Goal: Information Seeking & Learning: Learn about a topic

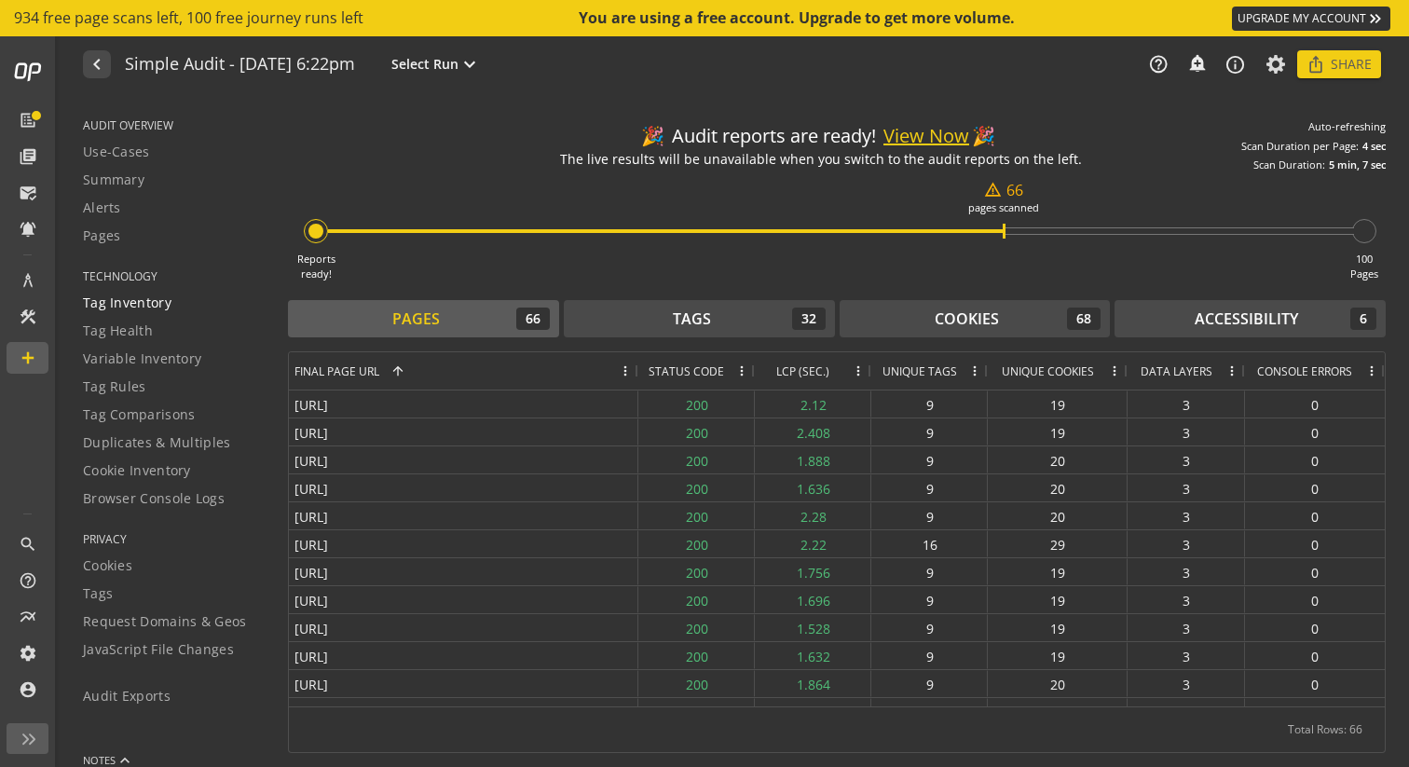
click at [122, 308] on span "Tag Inventory" at bounding box center [127, 303] width 89 height 19
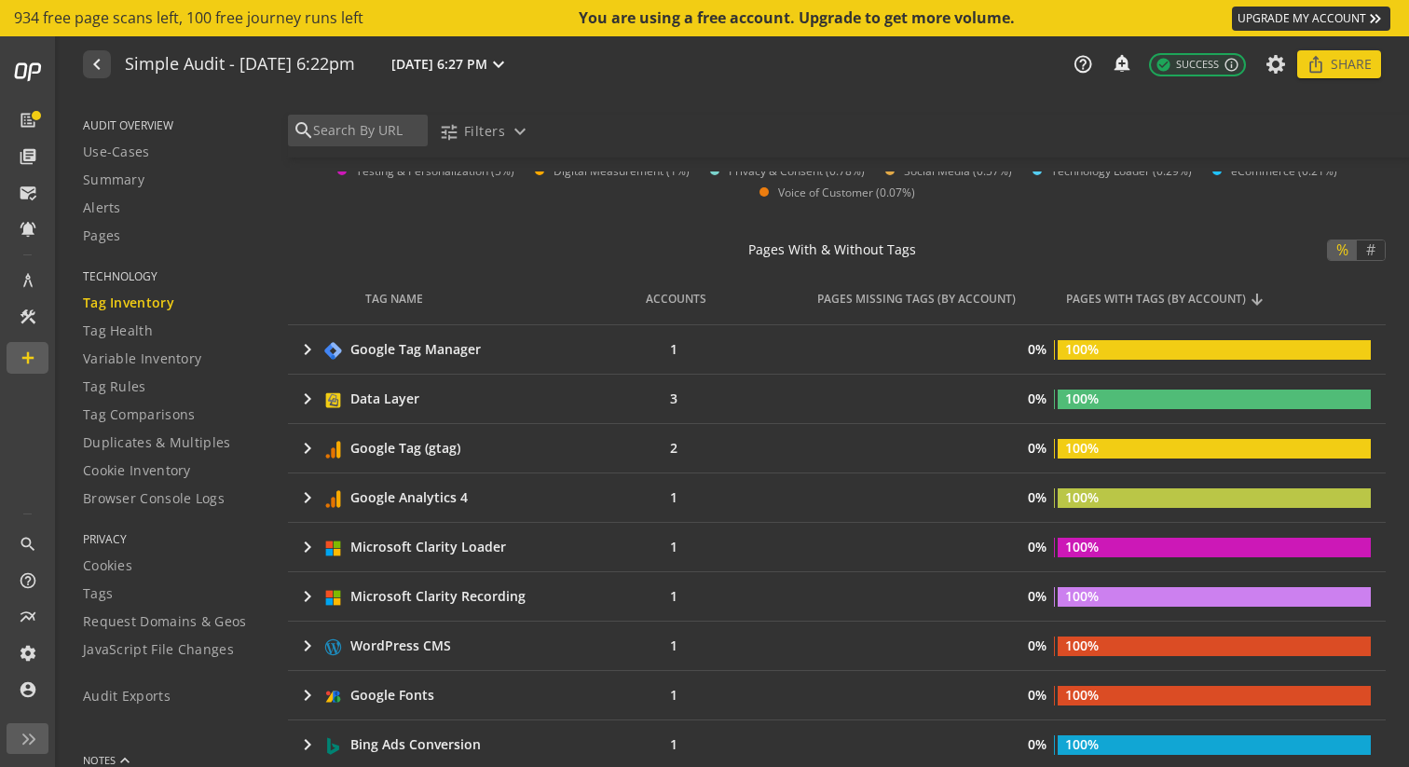
scroll to position [276, 0]
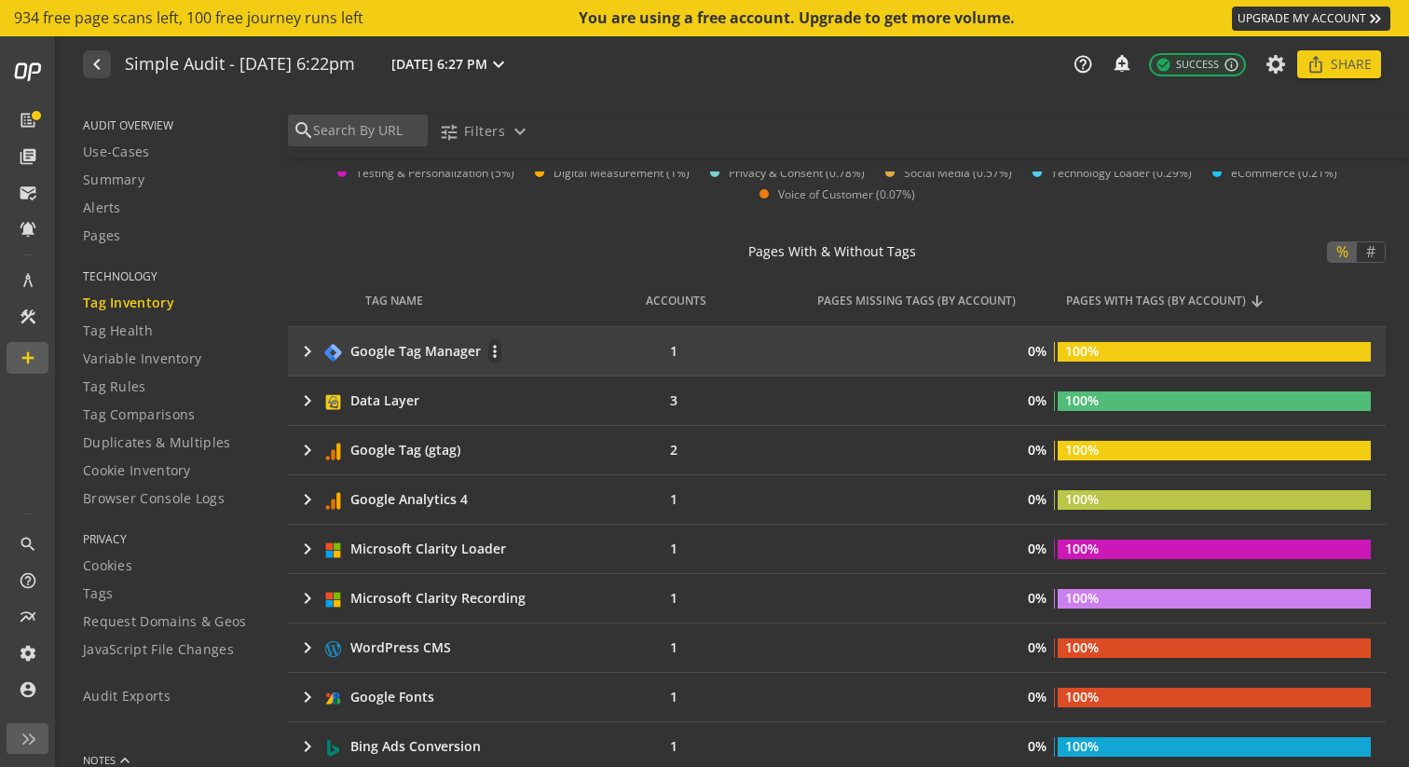
click at [302, 346] on mat-icon "keyboard_arrow_right" at bounding box center [307, 351] width 22 height 22
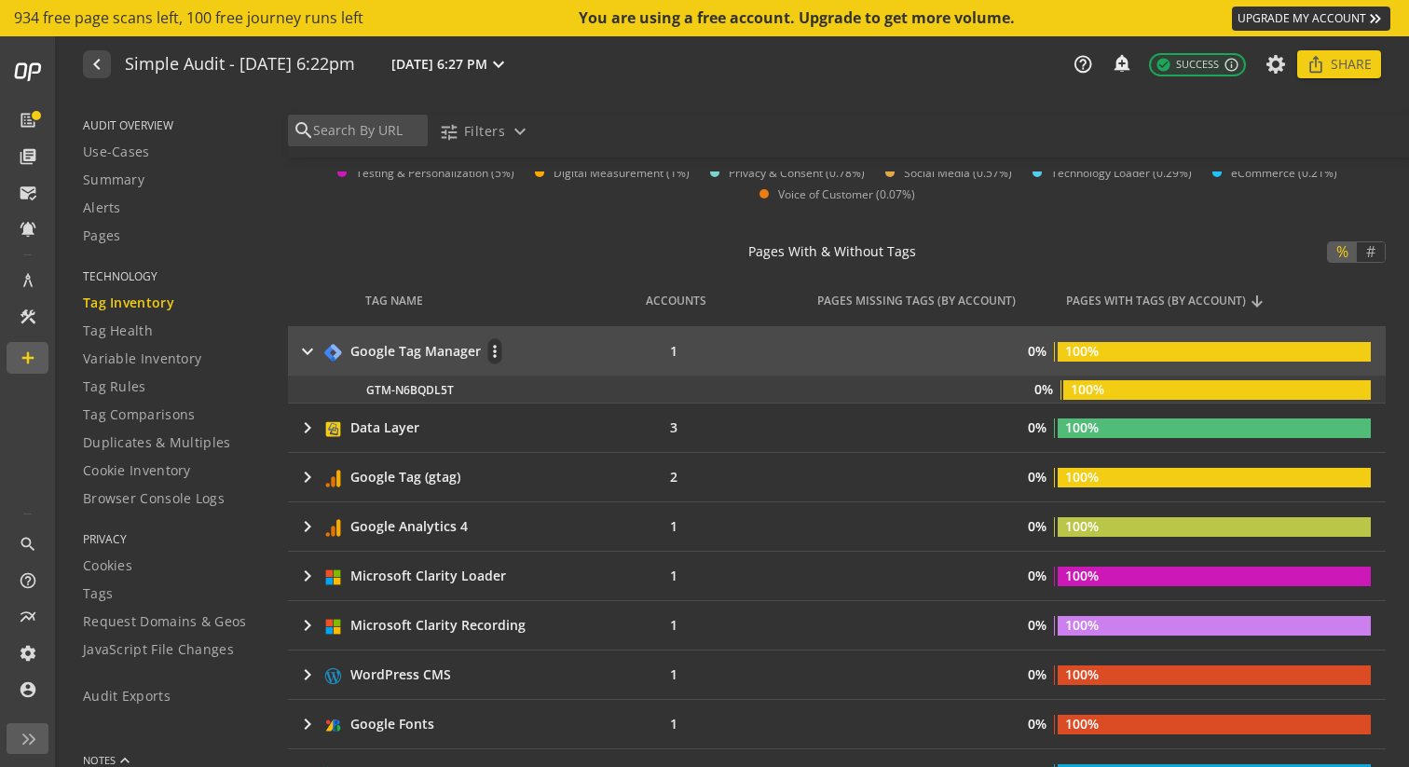
click at [302, 346] on mat-icon "keyboard_arrow_right" at bounding box center [307, 351] width 22 height 22
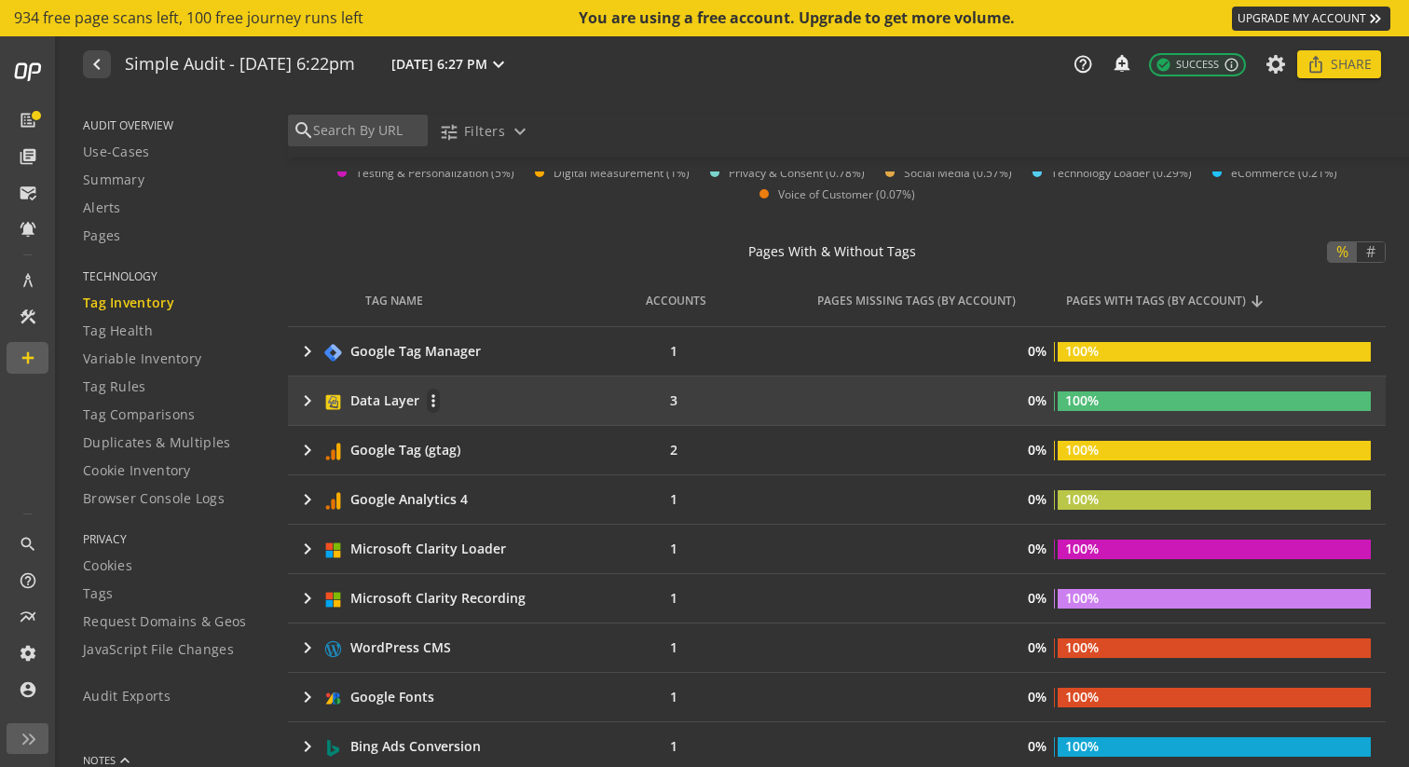
click at [303, 404] on mat-icon "keyboard_arrow_right" at bounding box center [307, 401] width 22 height 22
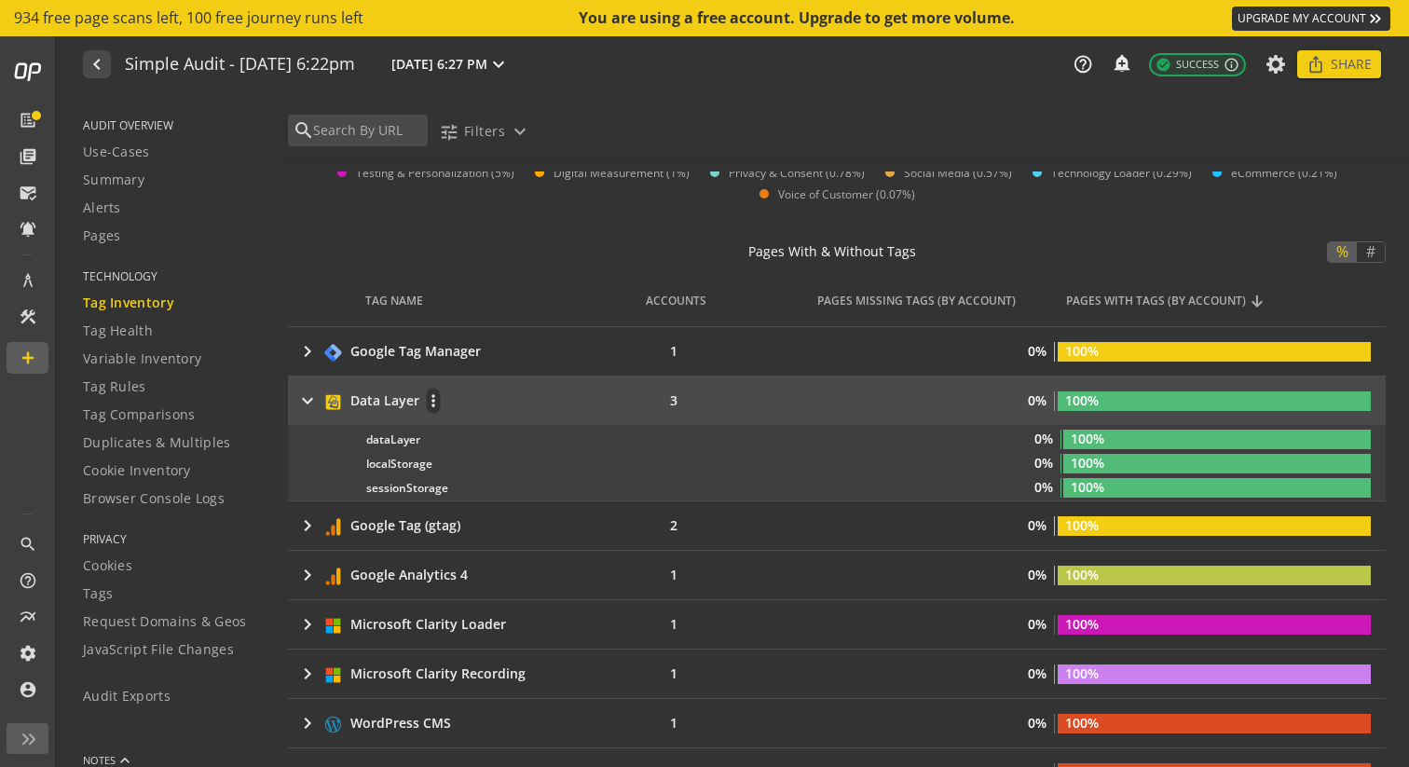
click at [303, 404] on mat-icon "keyboard_arrow_right" at bounding box center [307, 401] width 22 height 22
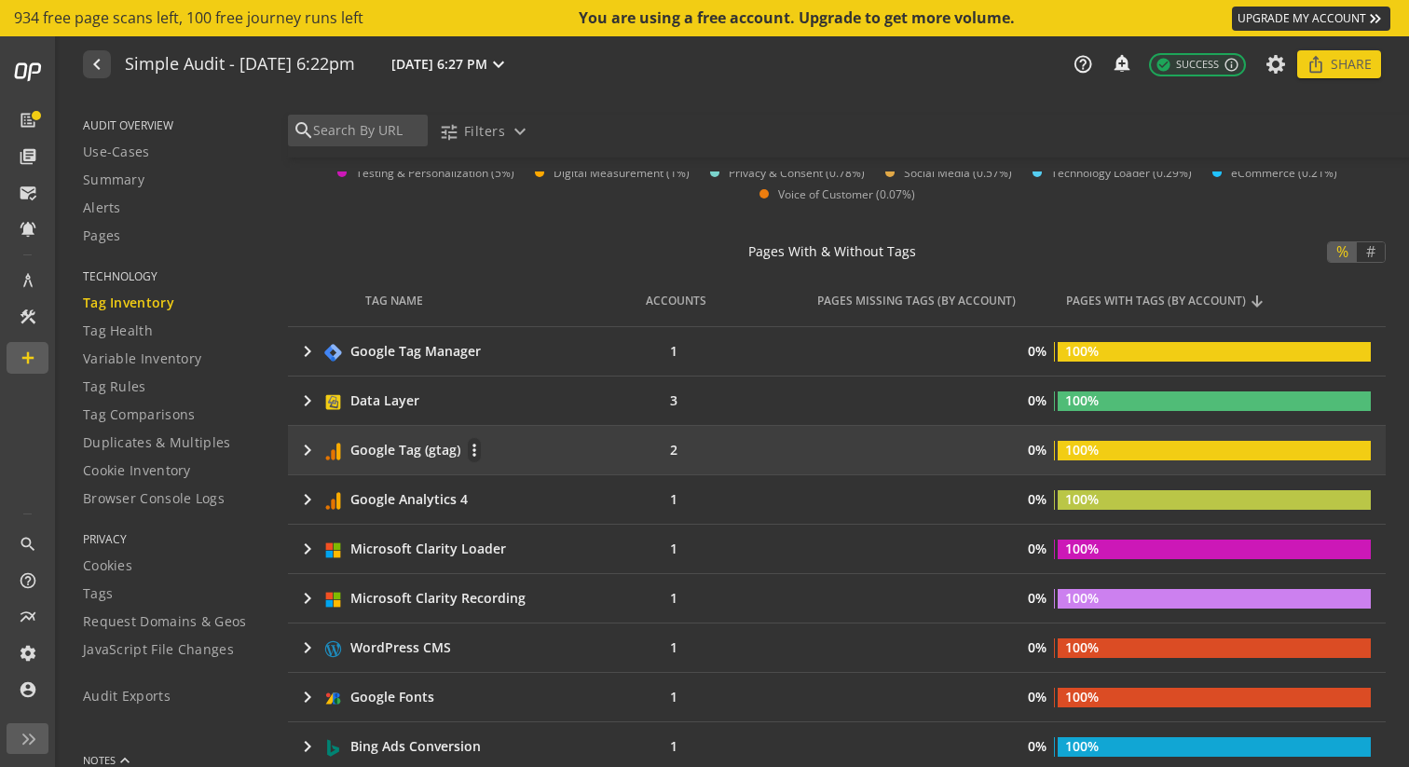
click at [308, 445] on mat-icon "keyboard_arrow_right" at bounding box center [307, 450] width 22 height 22
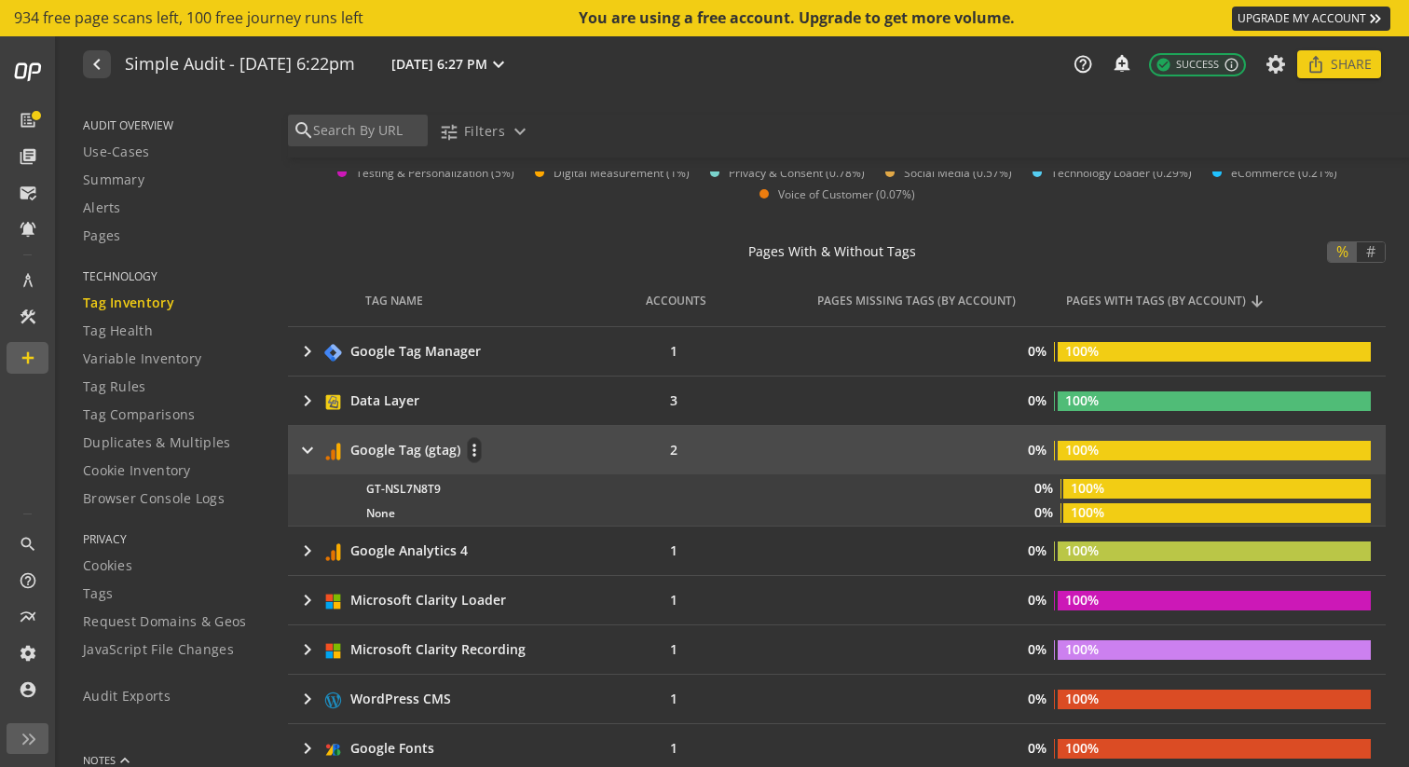
click at [307, 445] on mat-icon "keyboard_arrow_right" at bounding box center [307, 450] width 22 height 22
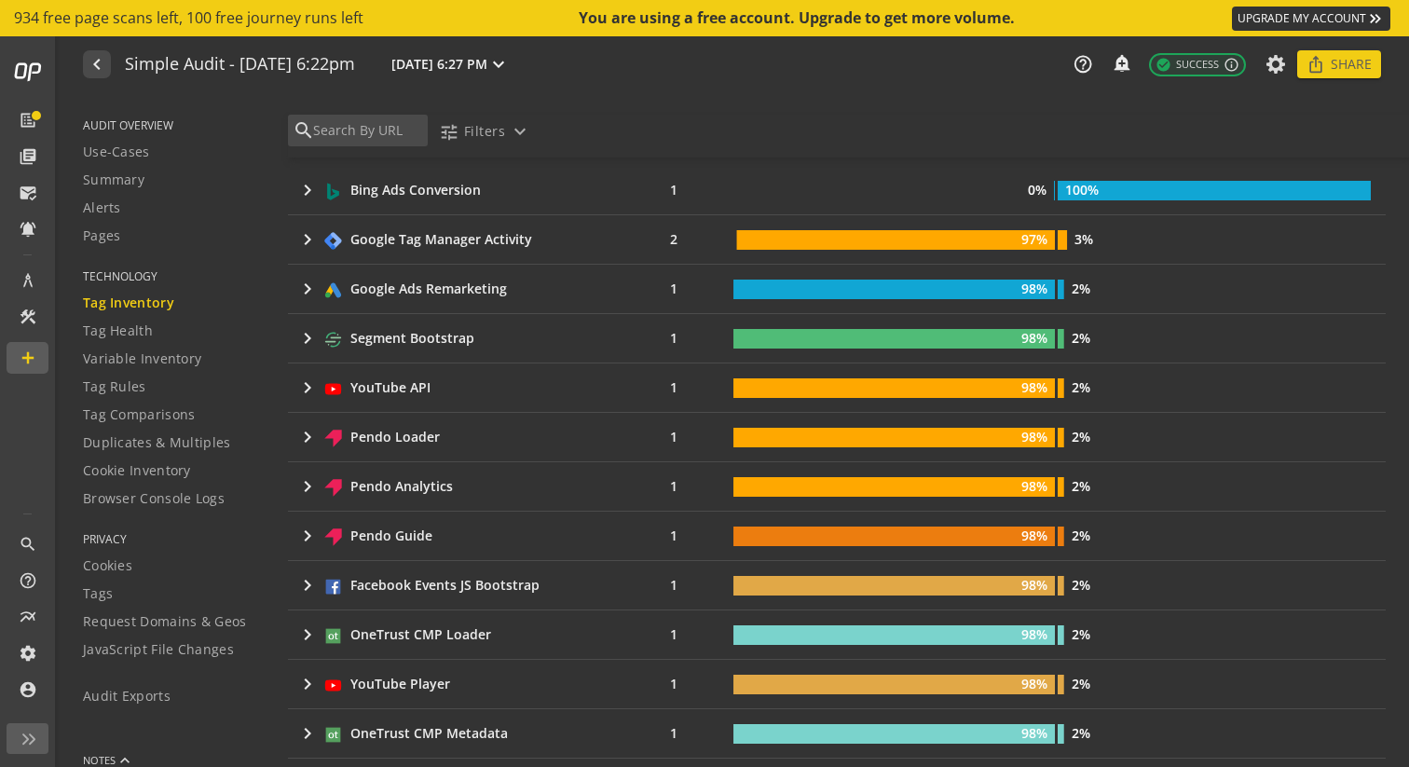
scroll to position [833, 0]
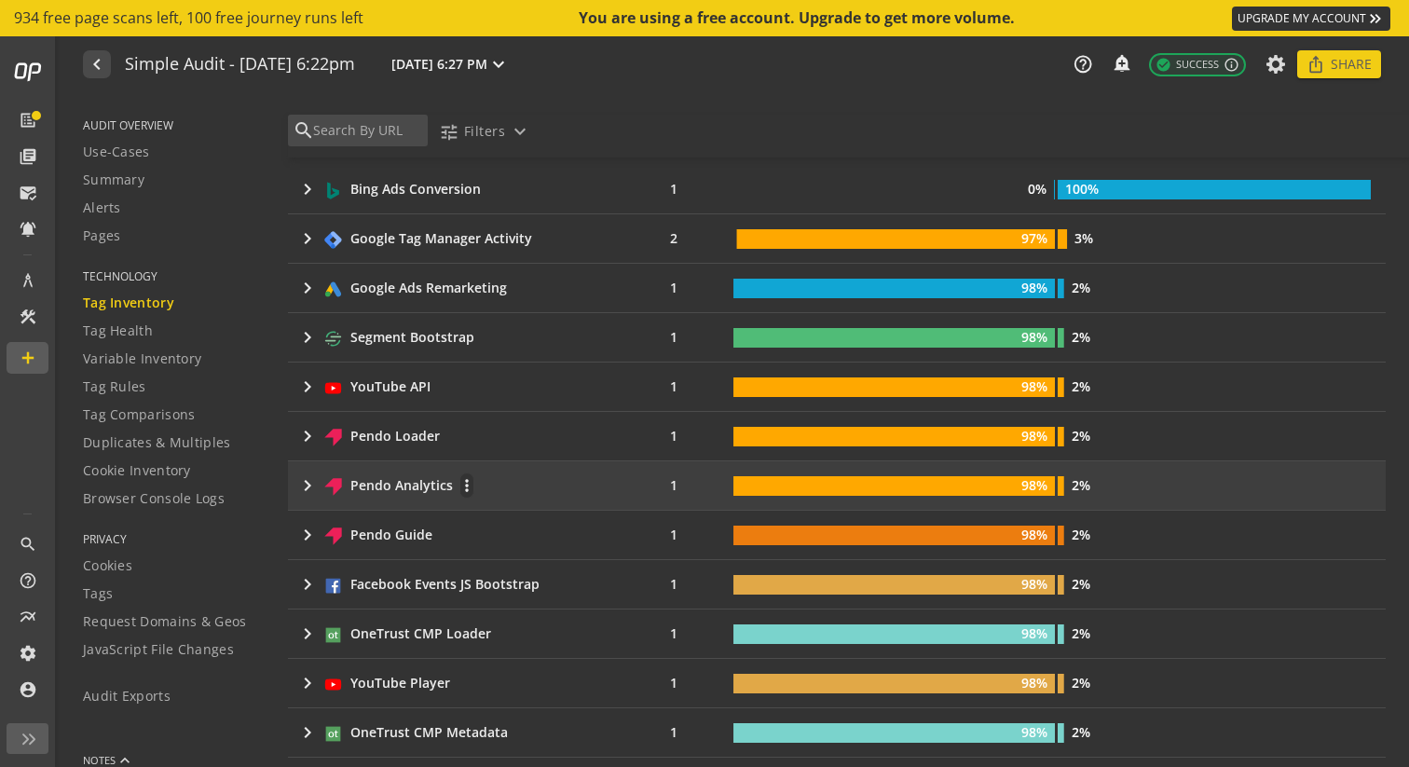
click at [308, 486] on mat-icon "keyboard_arrow_right" at bounding box center [307, 485] width 22 height 22
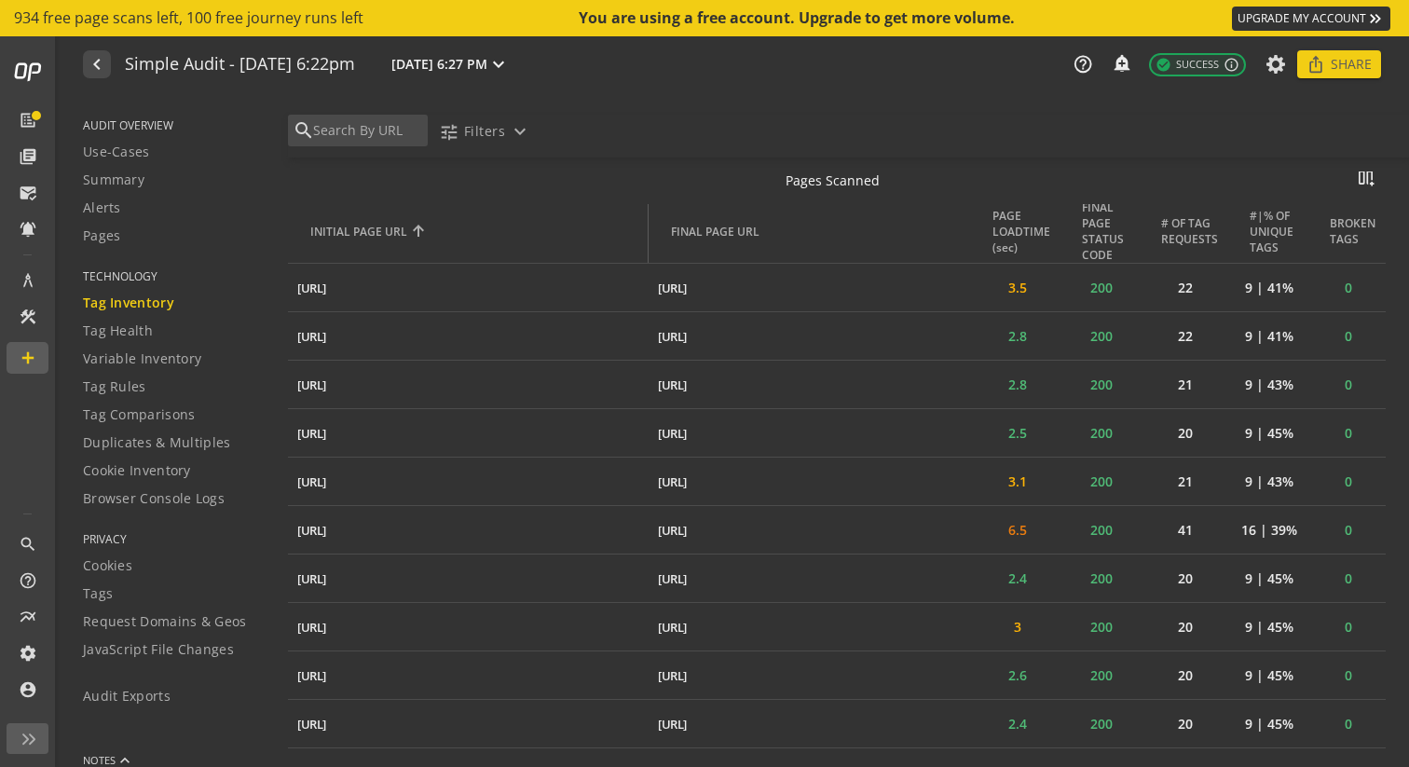
scroll to position [2025, 0]
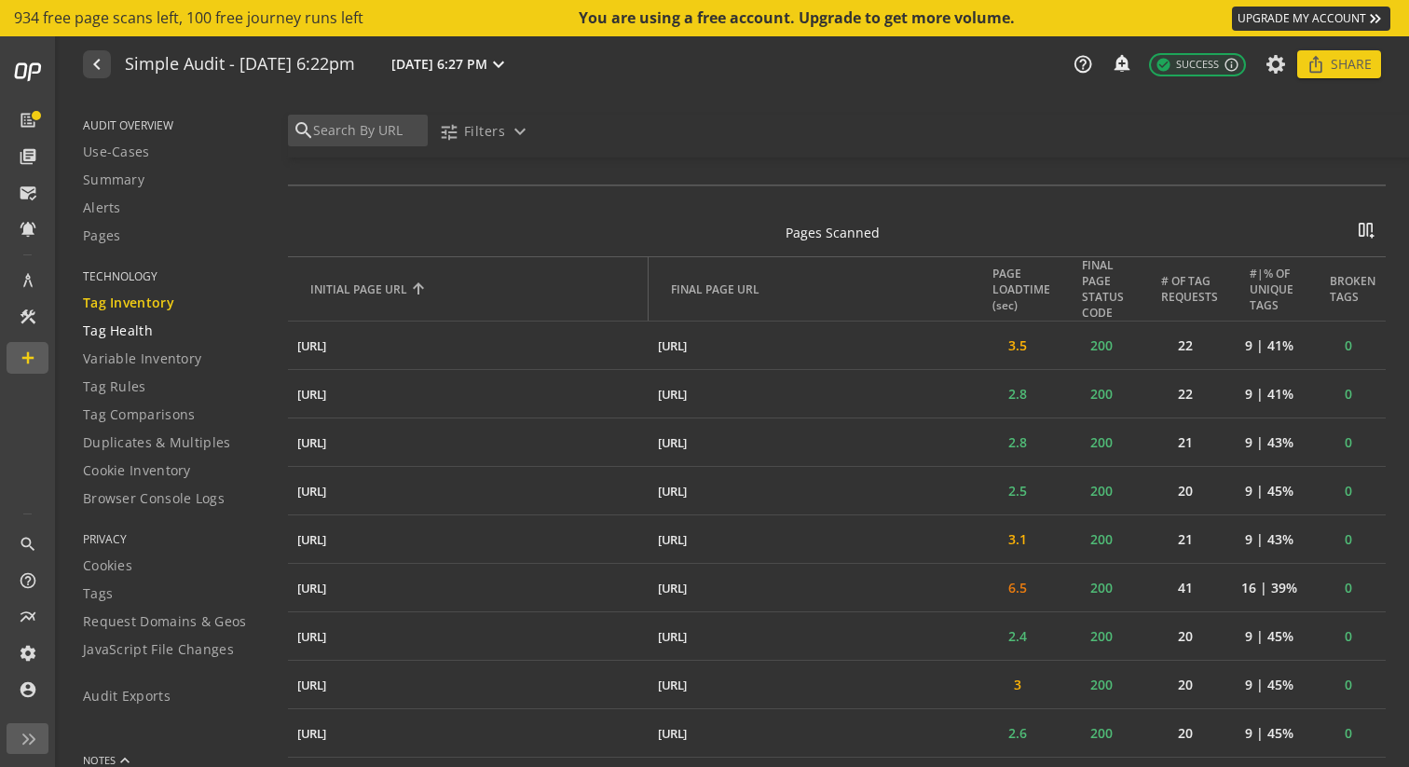
click at [138, 334] on span "Tag Health" at bounding box center [118, 331] width 70 height 19
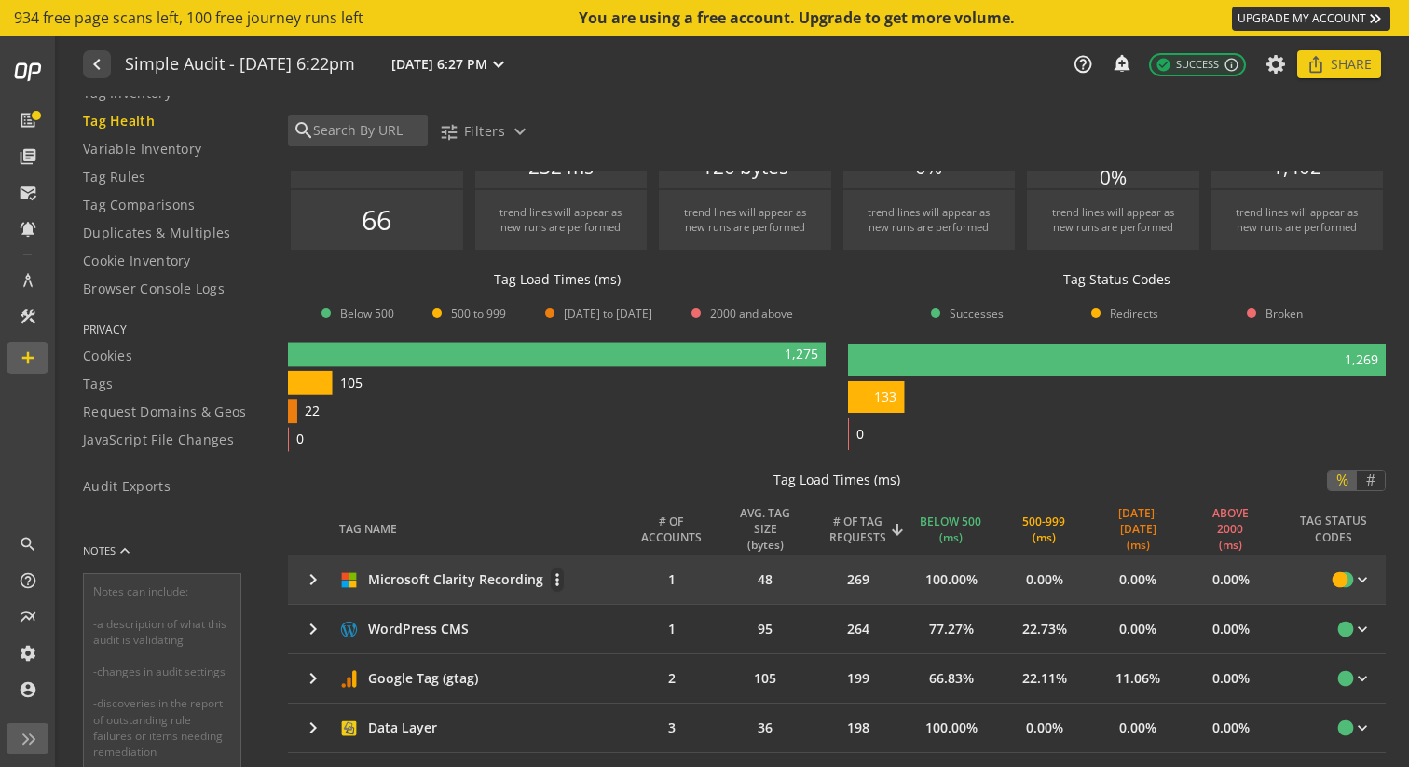
scroll to position [65, 0]
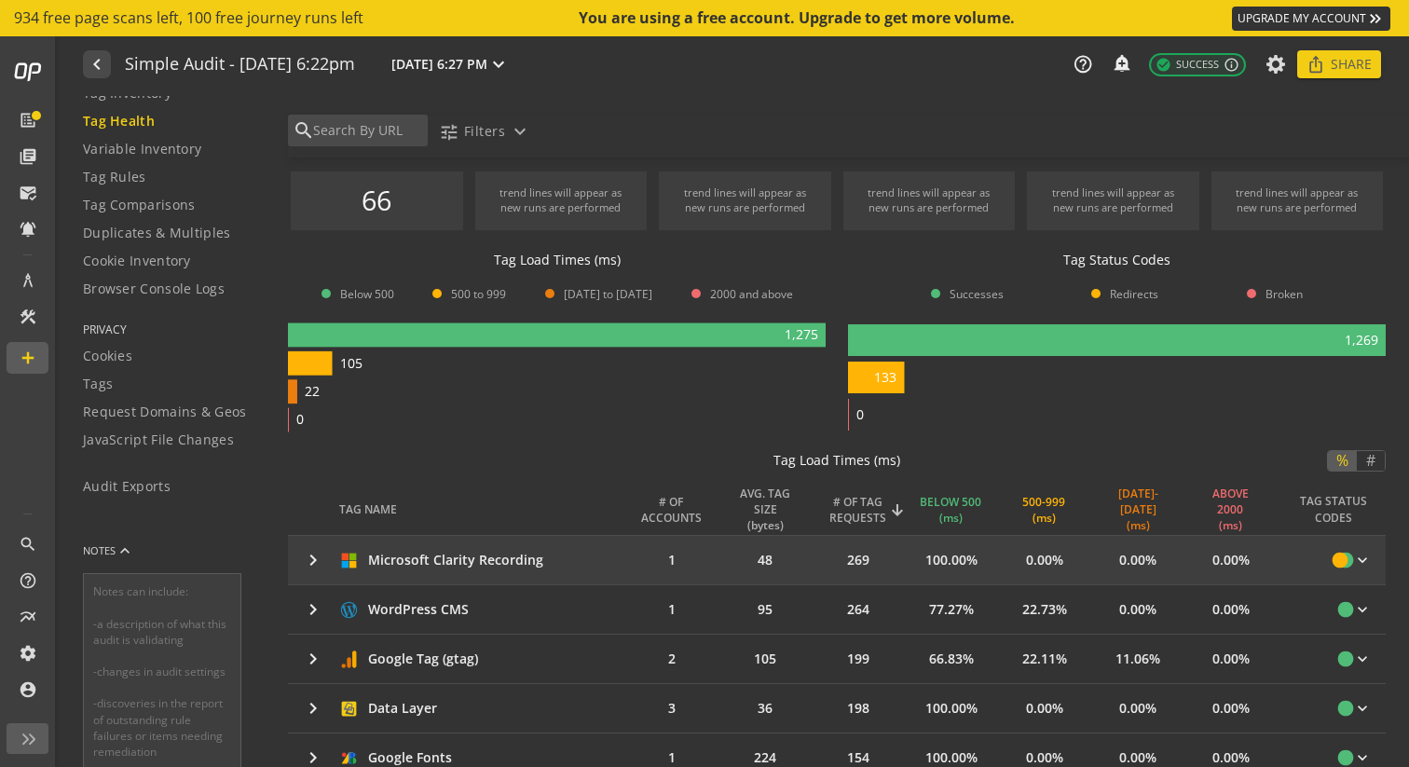
click at [315, 565] on mat-icon "keyboard_arrow_right" at bounding box center [313, 560] width 22 height 22
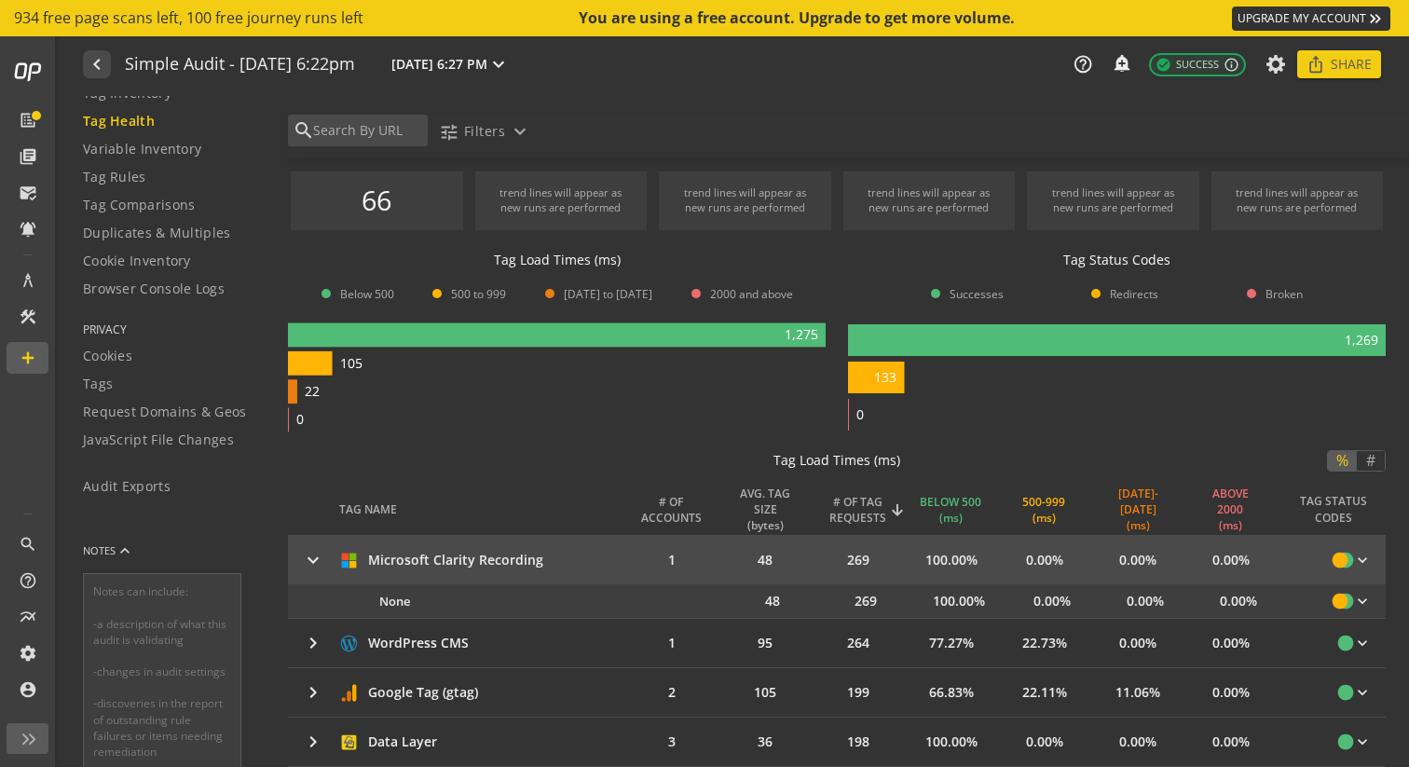
click at [315, 564] on mat-icon "keyboard_arrow_right" at bounding box center [313, 560] width 22 height 22
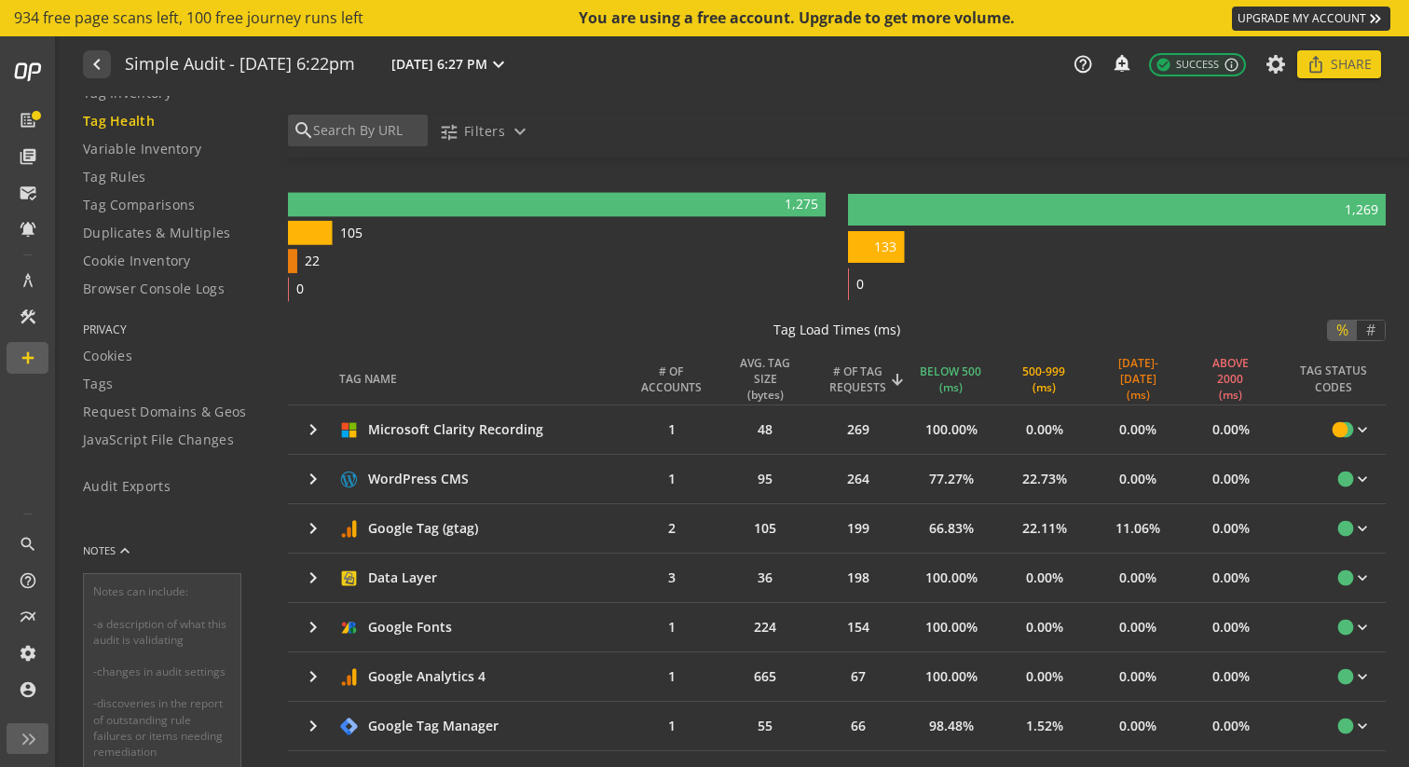
scroll to position [155, 0]
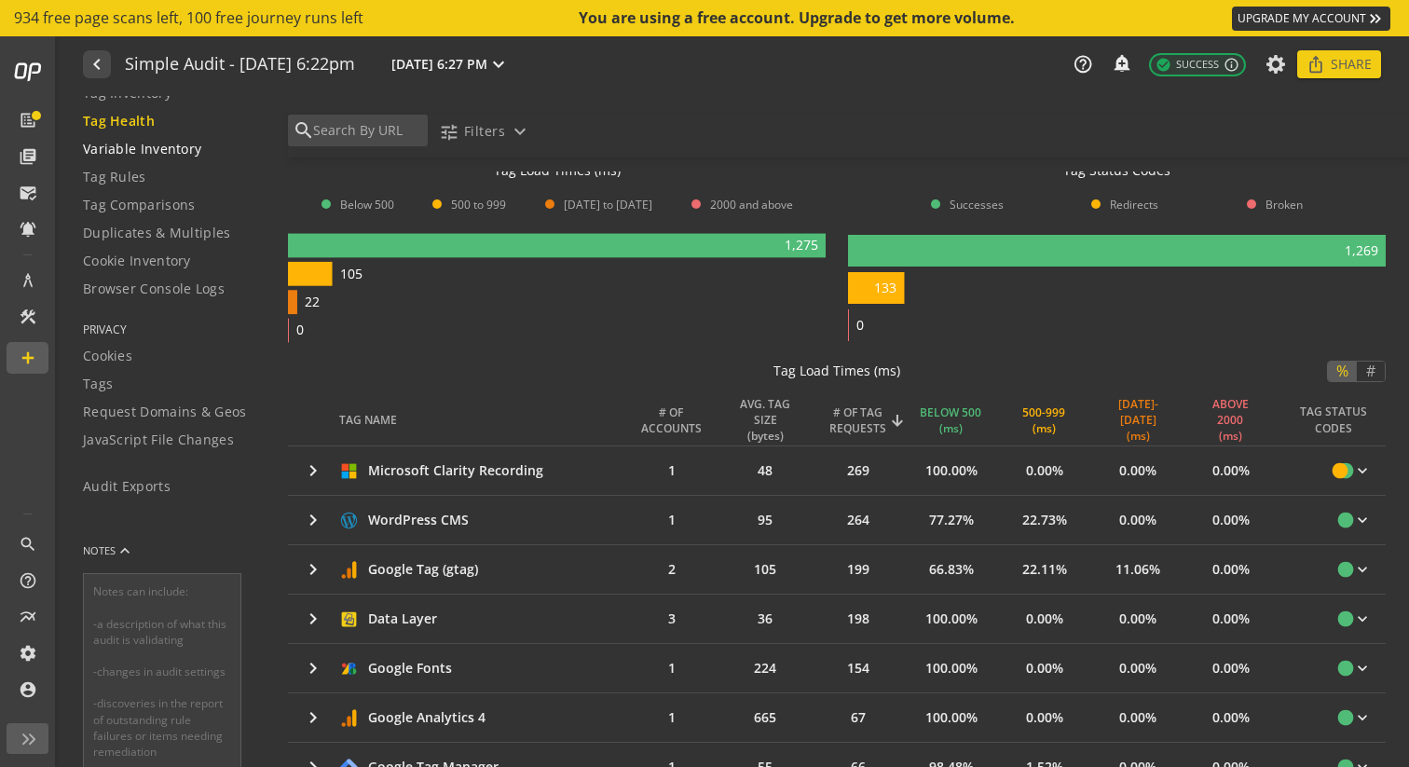
click at [173, 150] on span "Variable Inventory" at bounding box center [142, 149] width 118 height 19
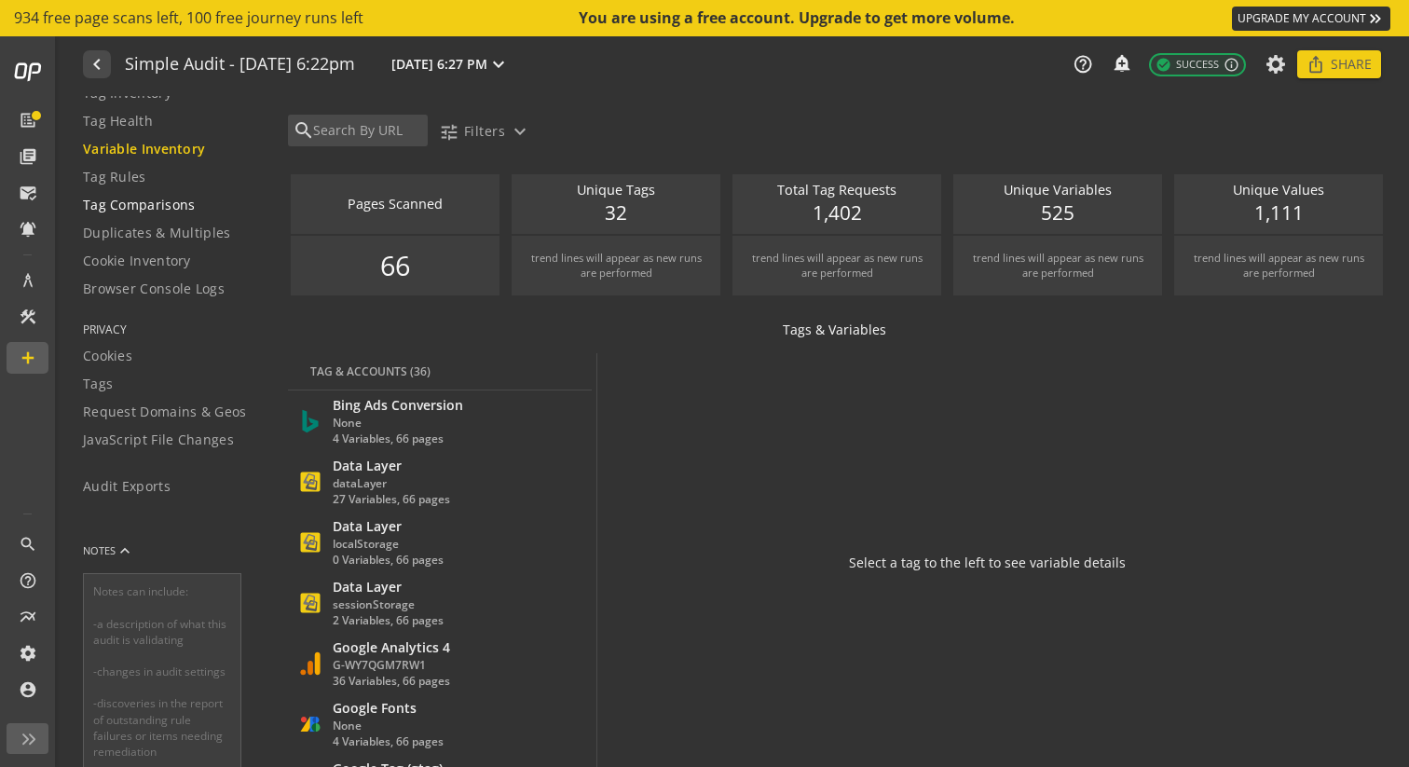
click at [145, 204] on span "Tag Comparisons" at bounding box center [139, 205] width 113 height 19
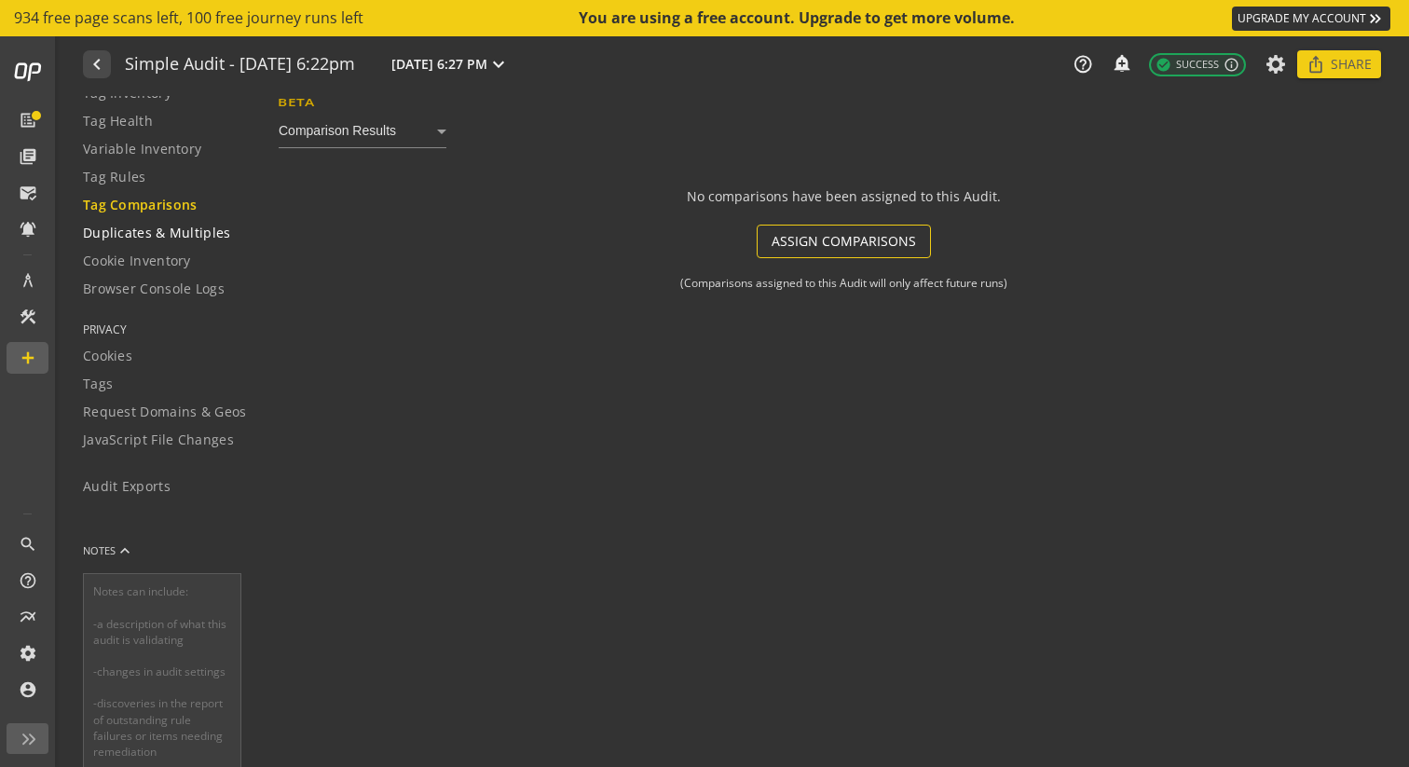
click at [145, 228] on span "Duplicates & Multiples" at bounding box center [157, 233] width 148 height 19
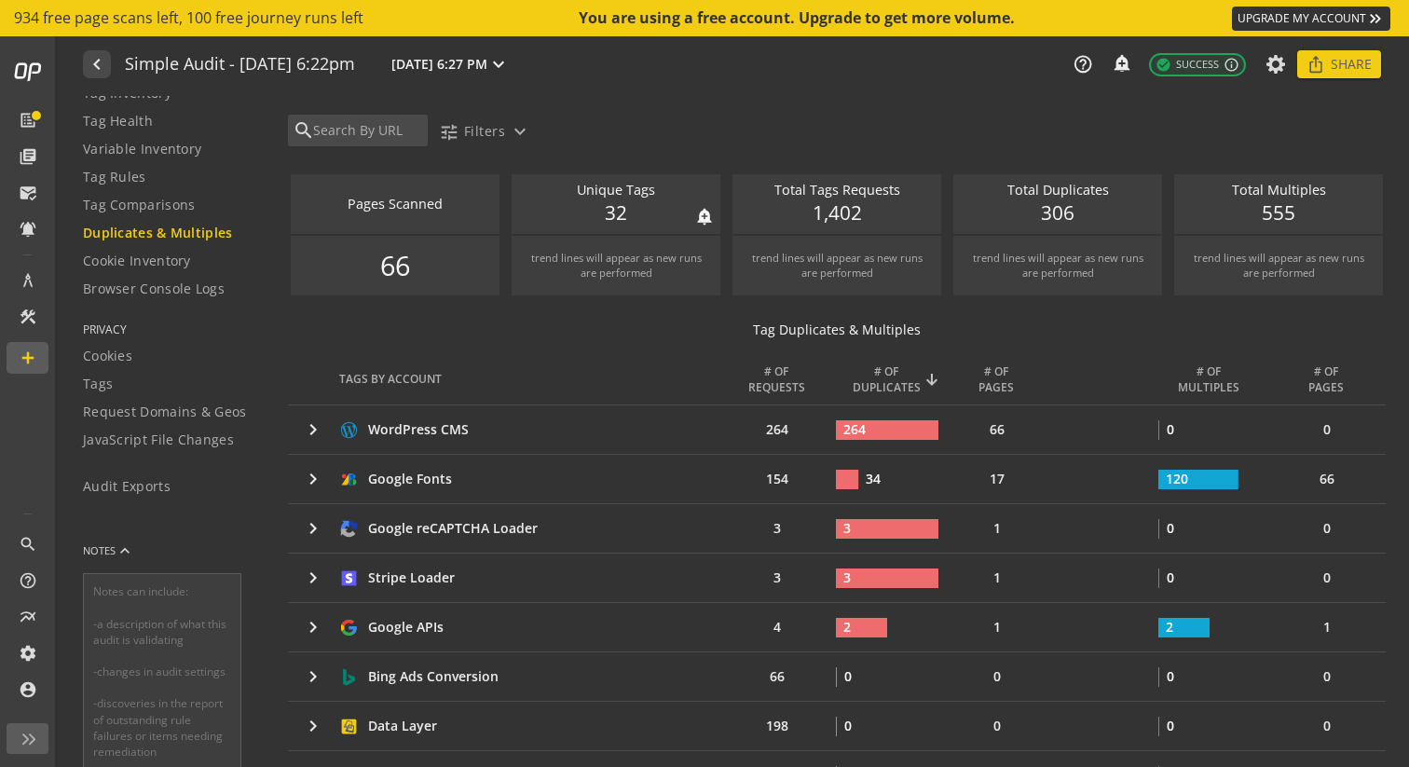
scroll to position [29, 0]
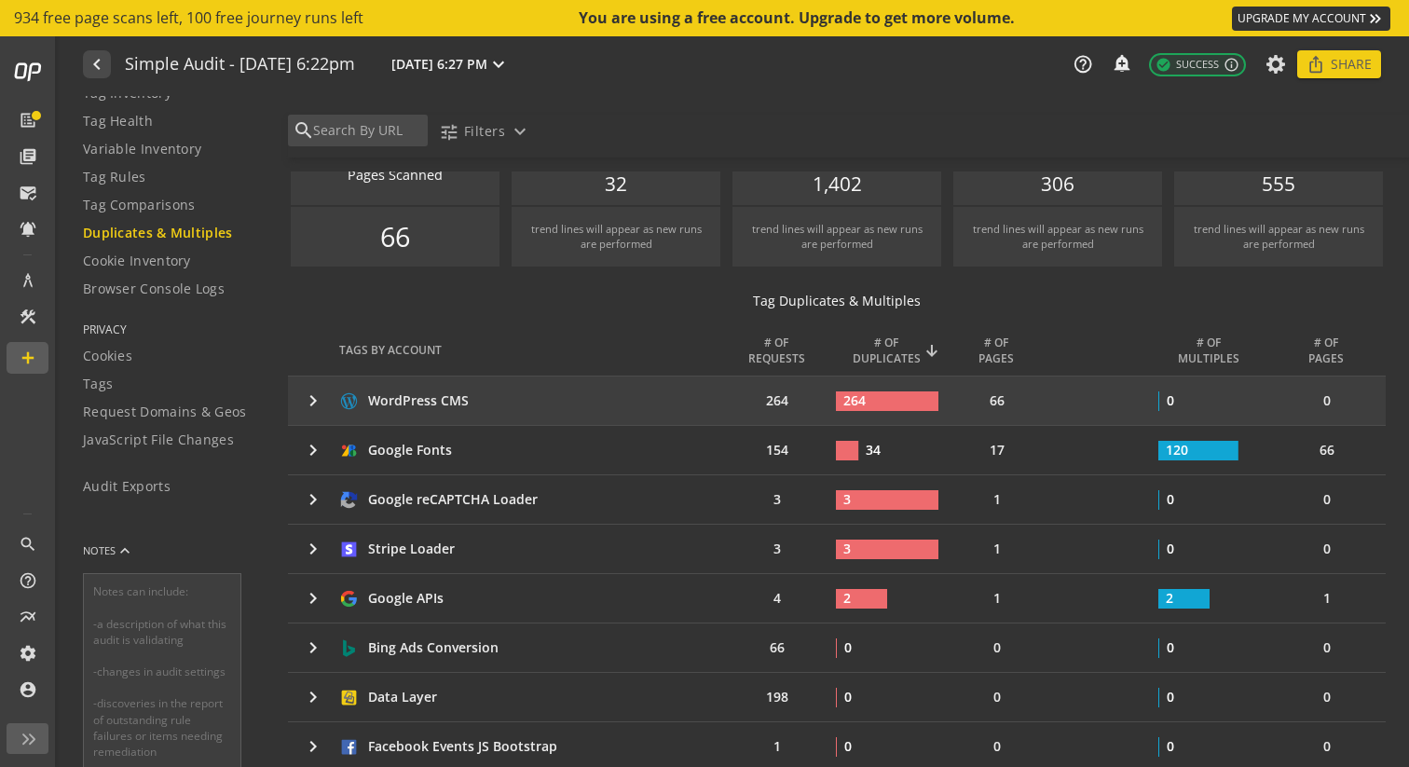
click at [314, 404] on mat-icon "keyboard_arrow_right" at bounding box center [313, 401] width 22 height 22
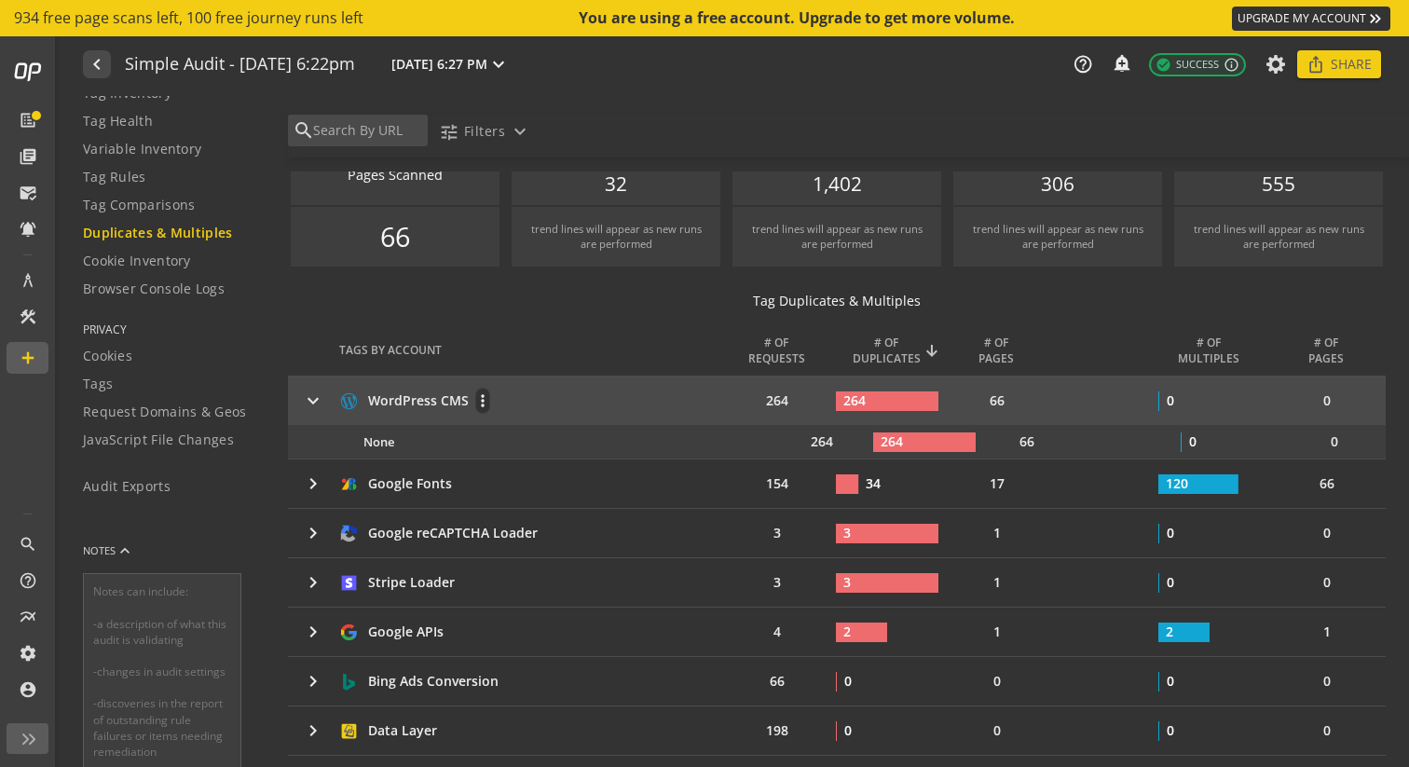
click at [434, 401] on div "WordPress CMS" at bounding box center [418, 400] width 101 height 19
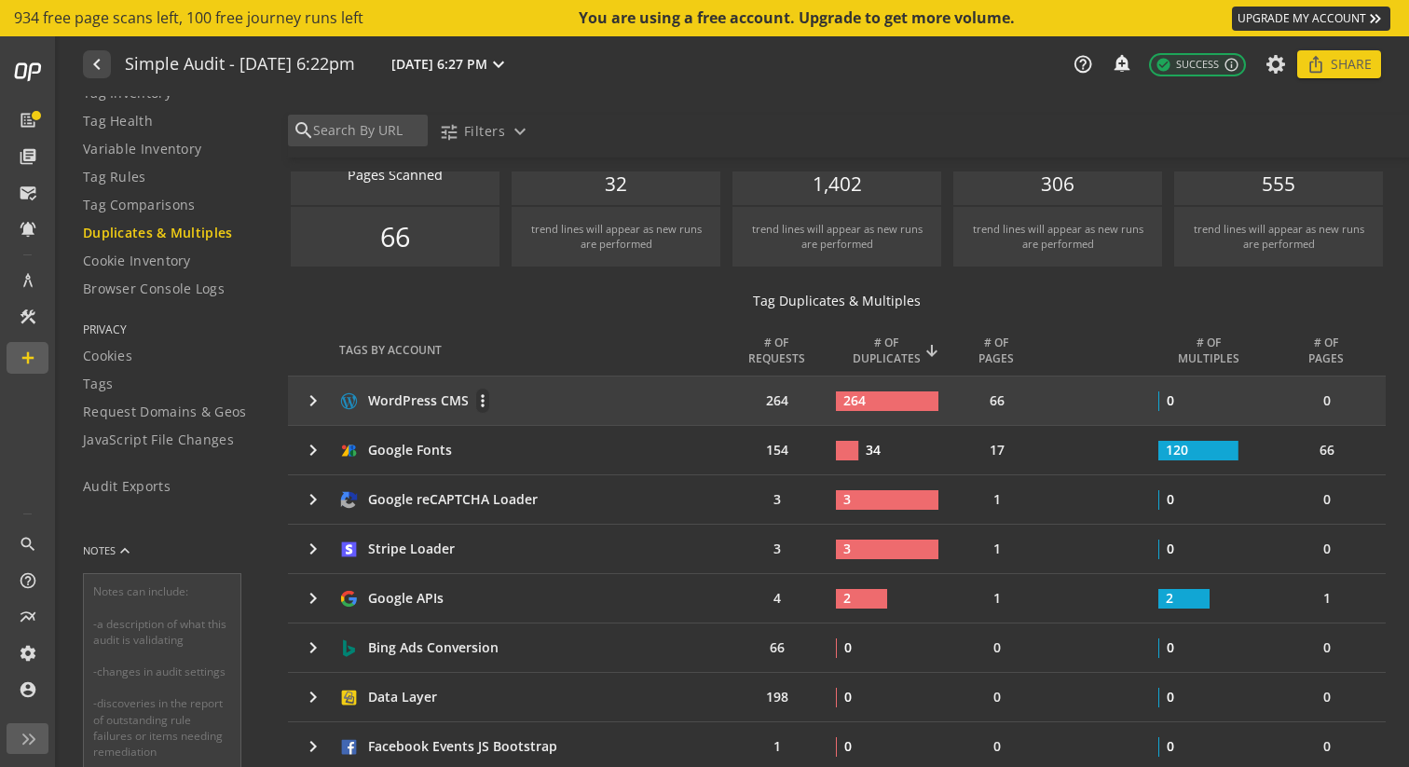
click at [436, 402] on div "WordPress CMS" at bounding box center [418, 400] width 101 height 19
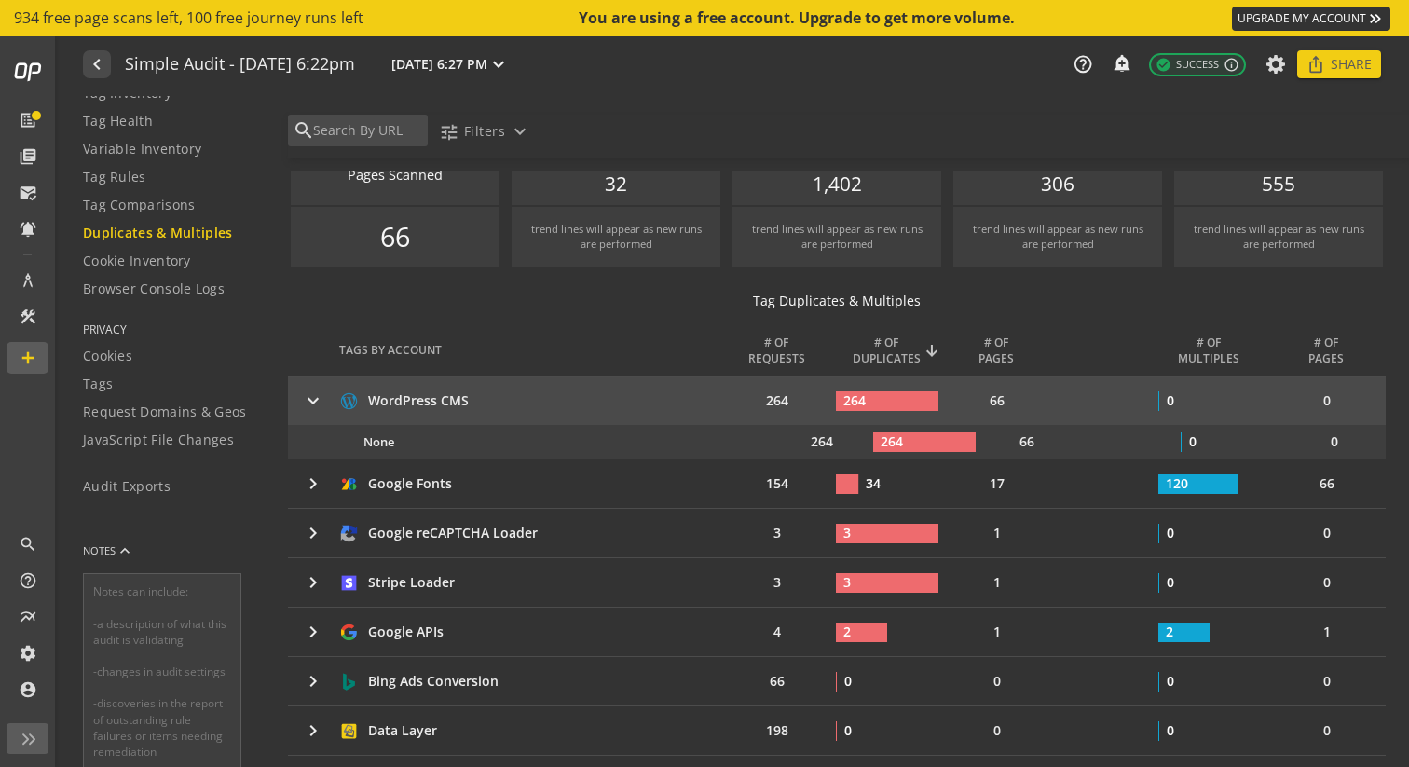
click at [775, 394] on td "264" at bounding box center [784, 400] width 103 height 48
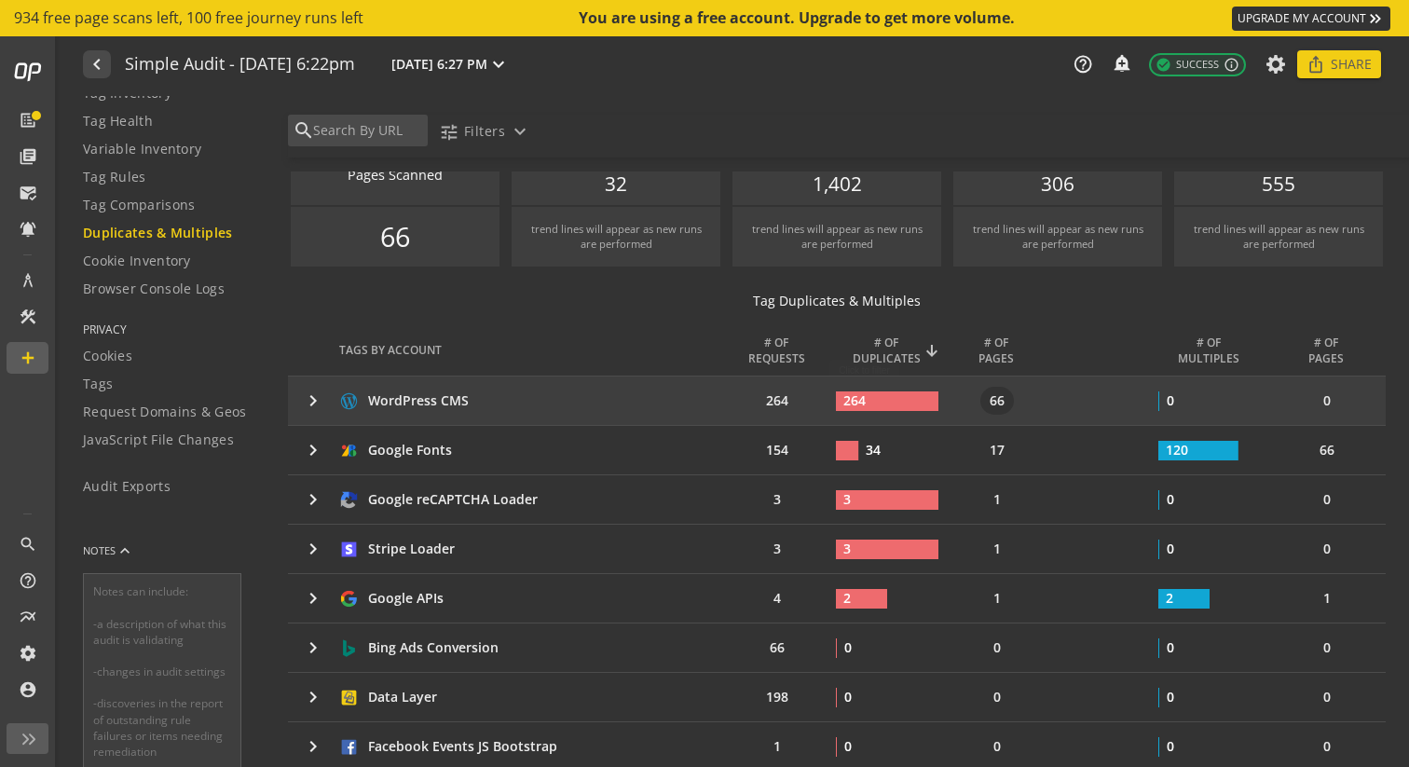
click at [883, 392] on rect at bounding box center [887, 401] width 103 height 20
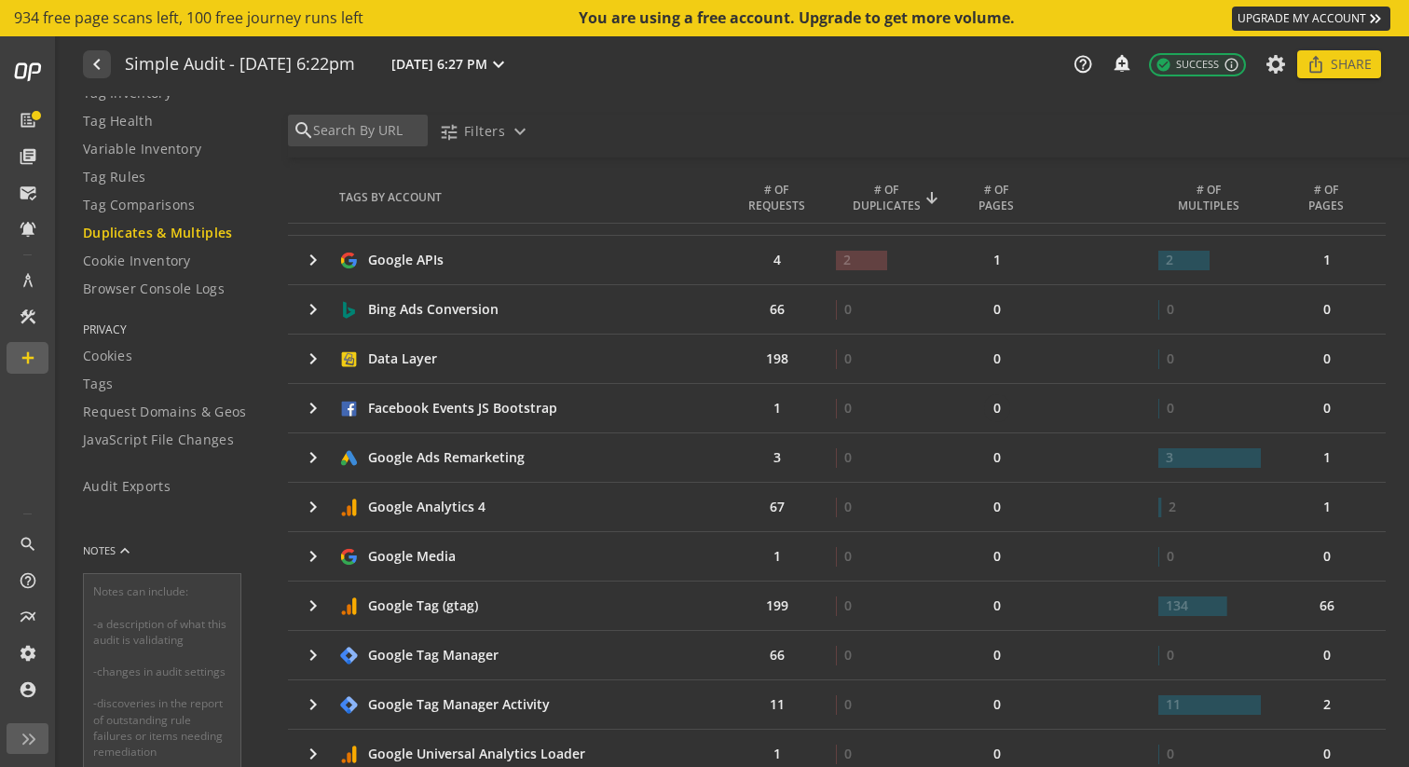
scroll to position [0, 0]
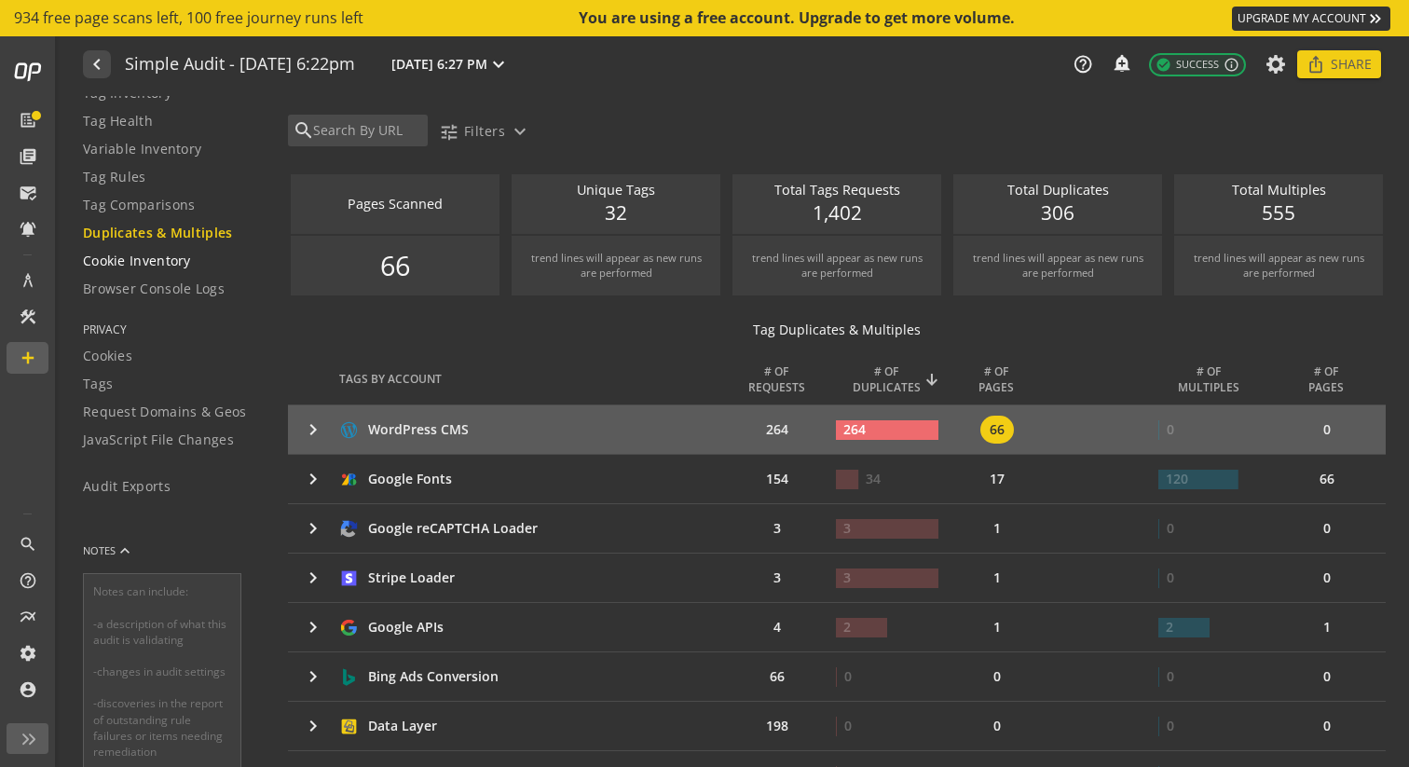
click at [157, 269] on span "Cookie Inventory" at bounding box center [137, 261] width 108 height 19
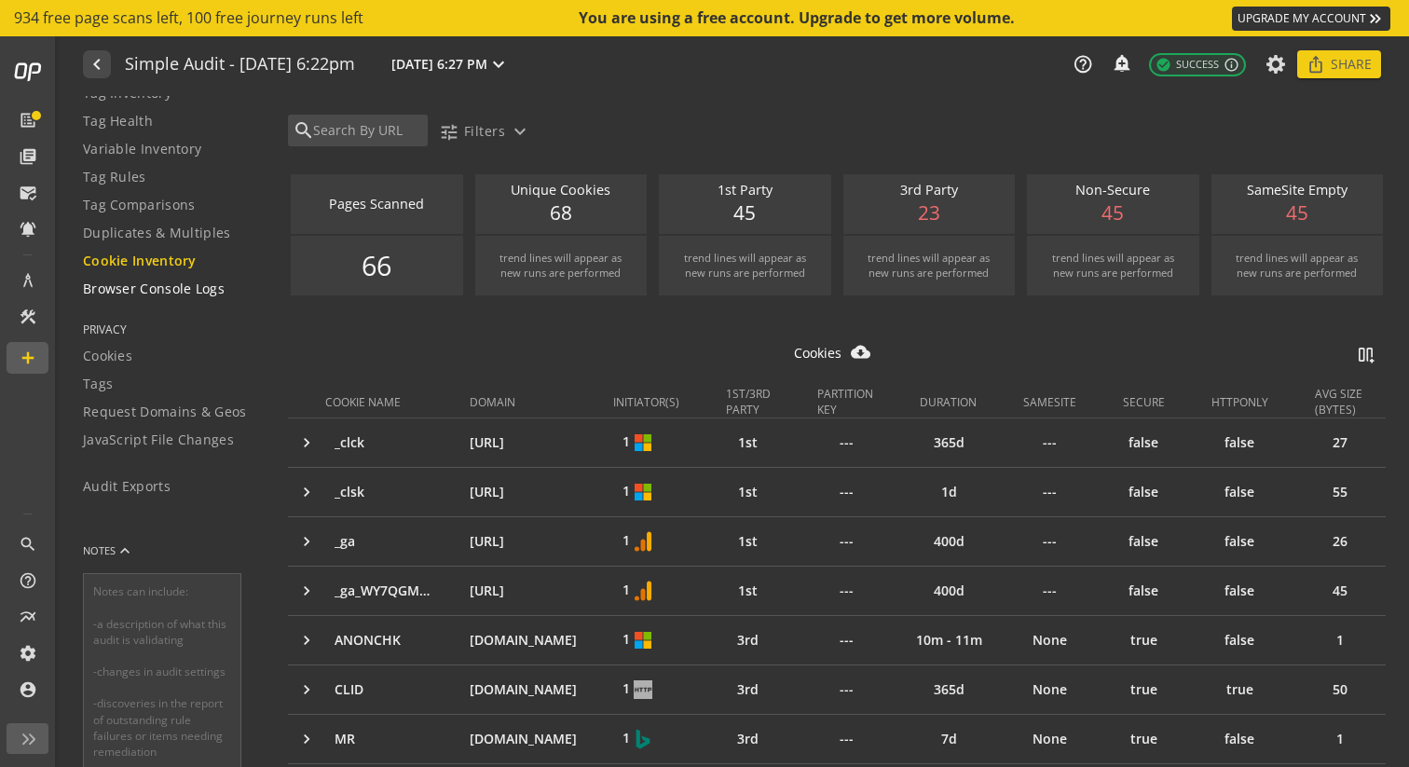
click at [178, 294] on span "Browser Console Logs" at bounding box center [154, 289] width 142 height 19
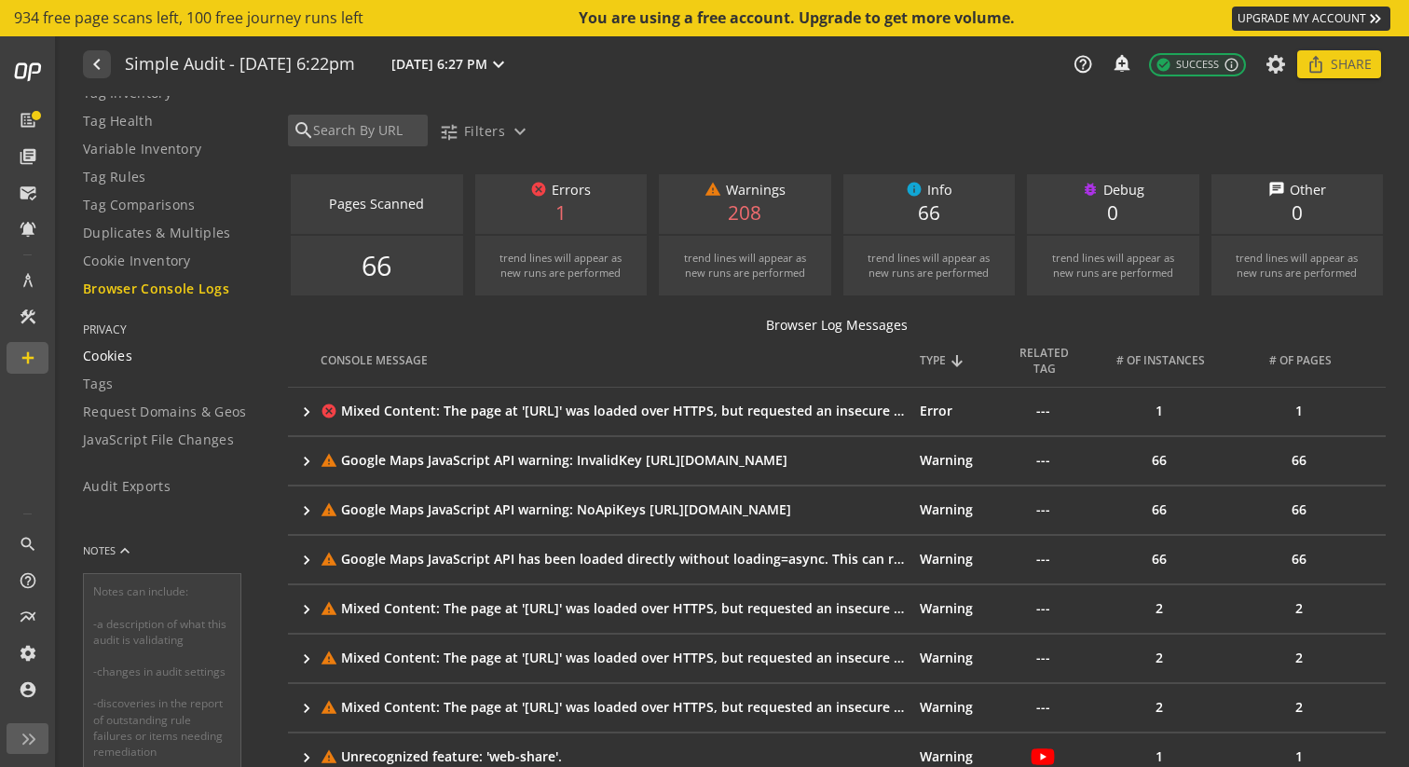
scroll to position [188, 0]
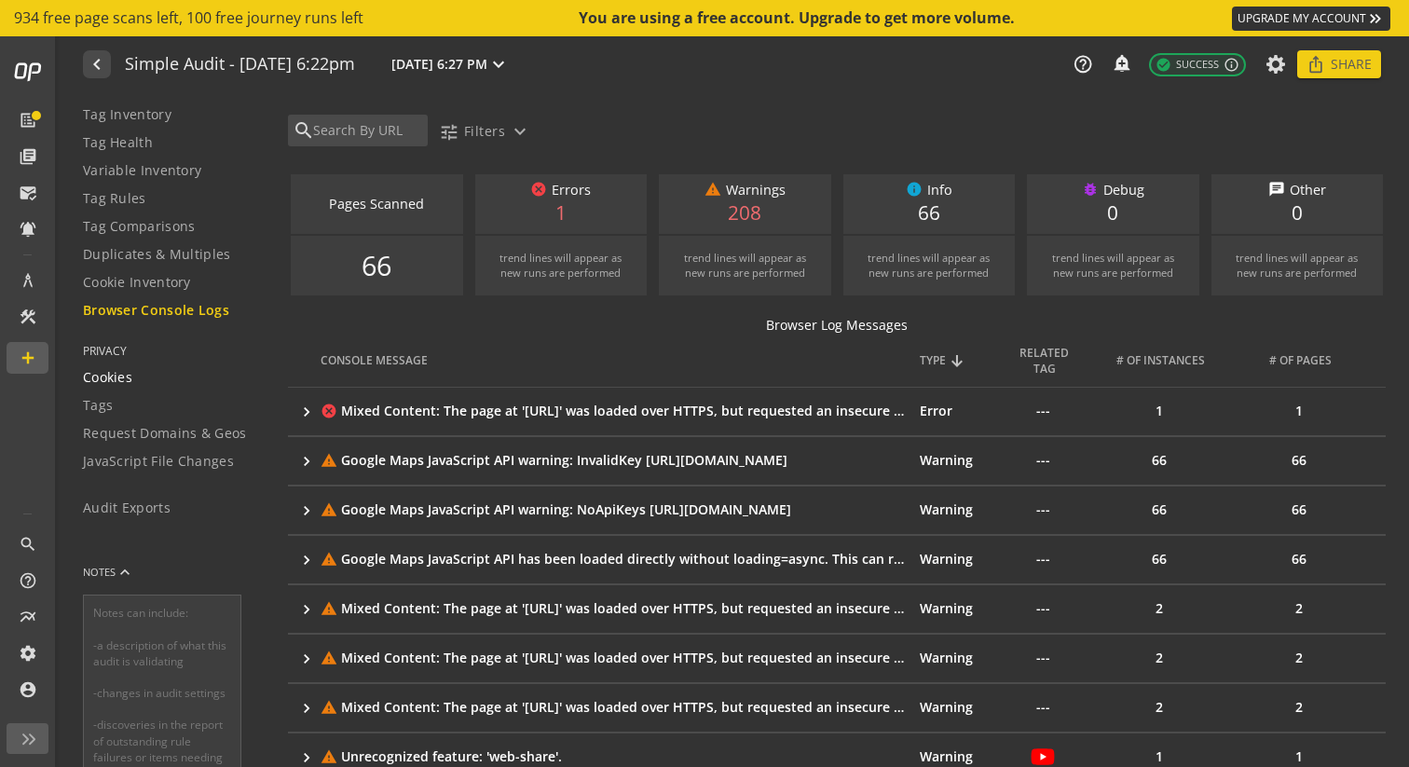
click at [120, 378] on span "Cookies" at bounding box center [107, 377] width 49 height 19
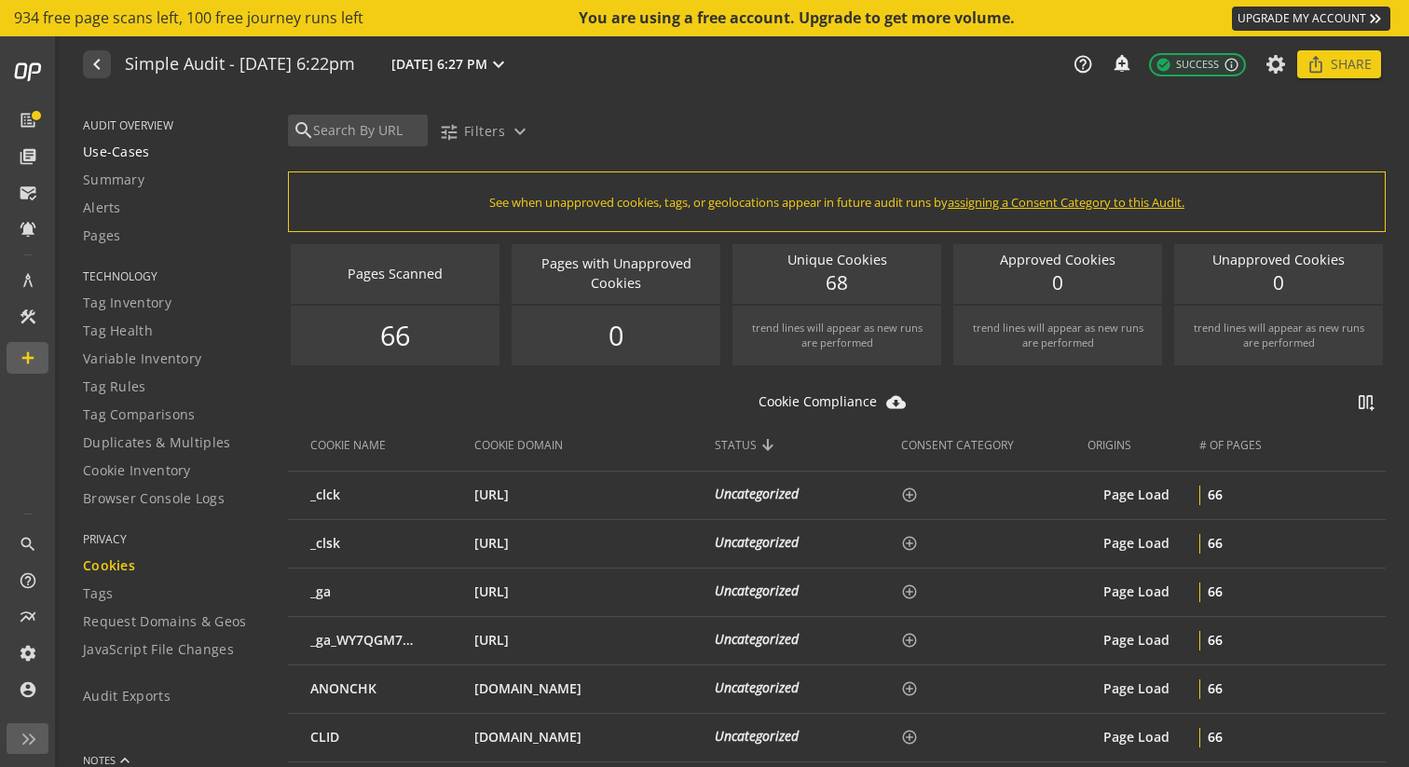
click at [125, 157] on span "Use-Cases" at bounding box center [116, 152] width 67 height 19
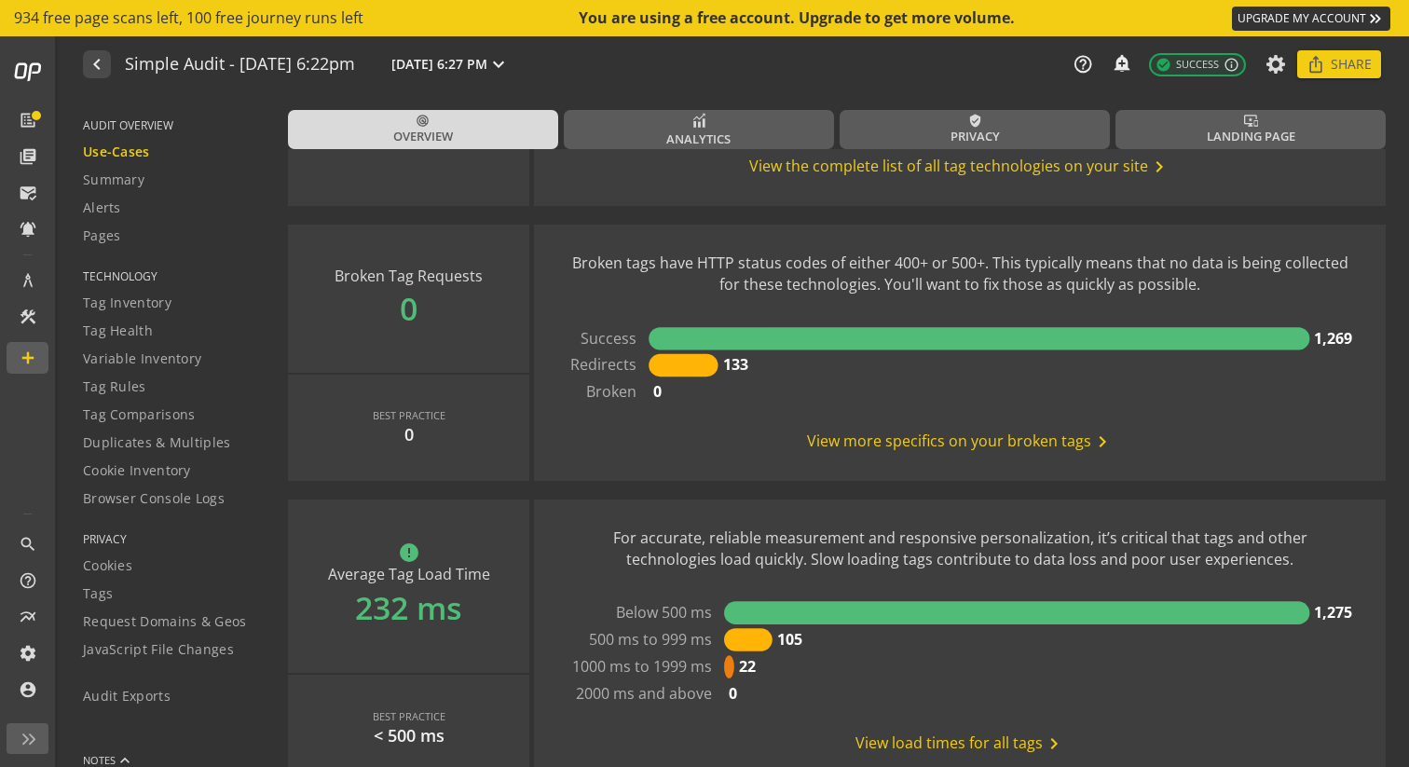
scroll to position [1533, 0]
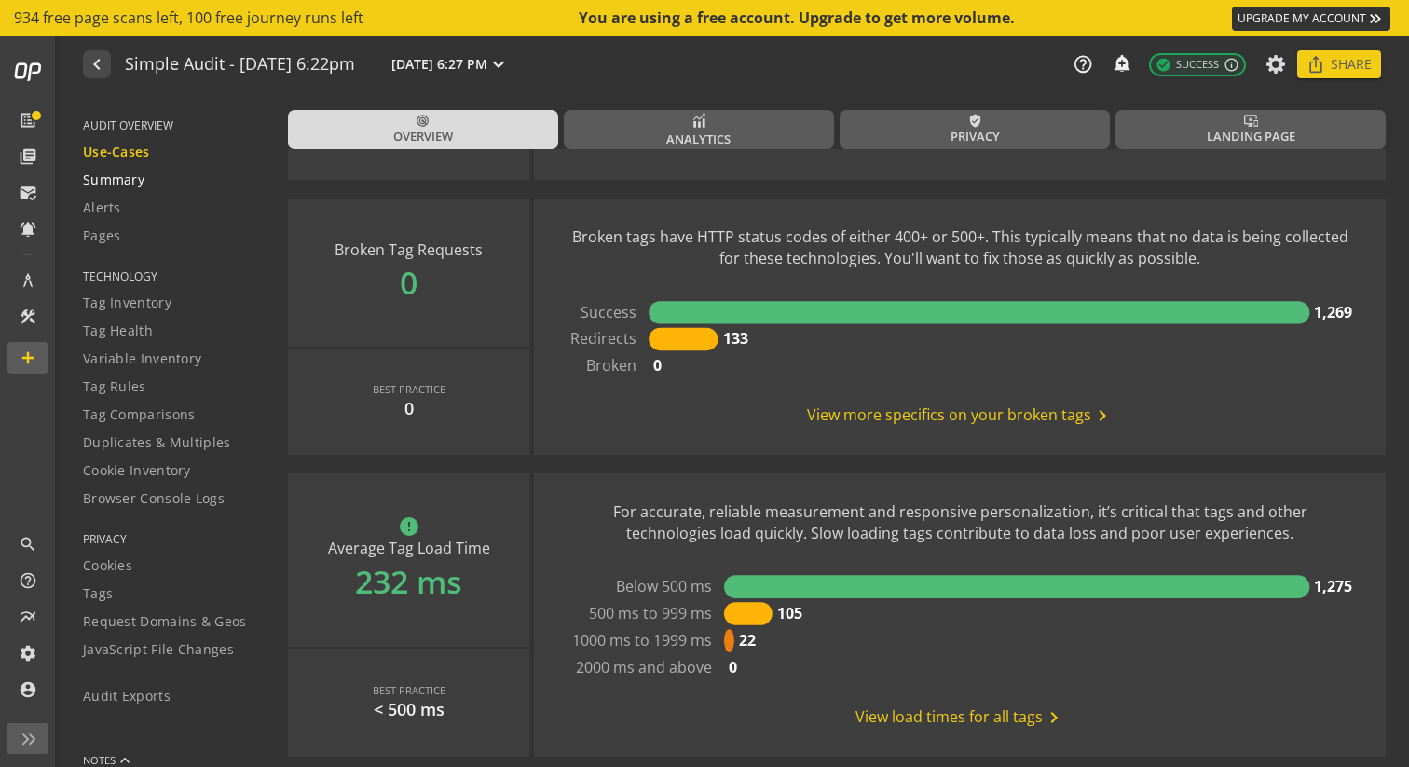
click at [124, 181] on span "Summary" at bounding box center [114, 180] width 62 height 19
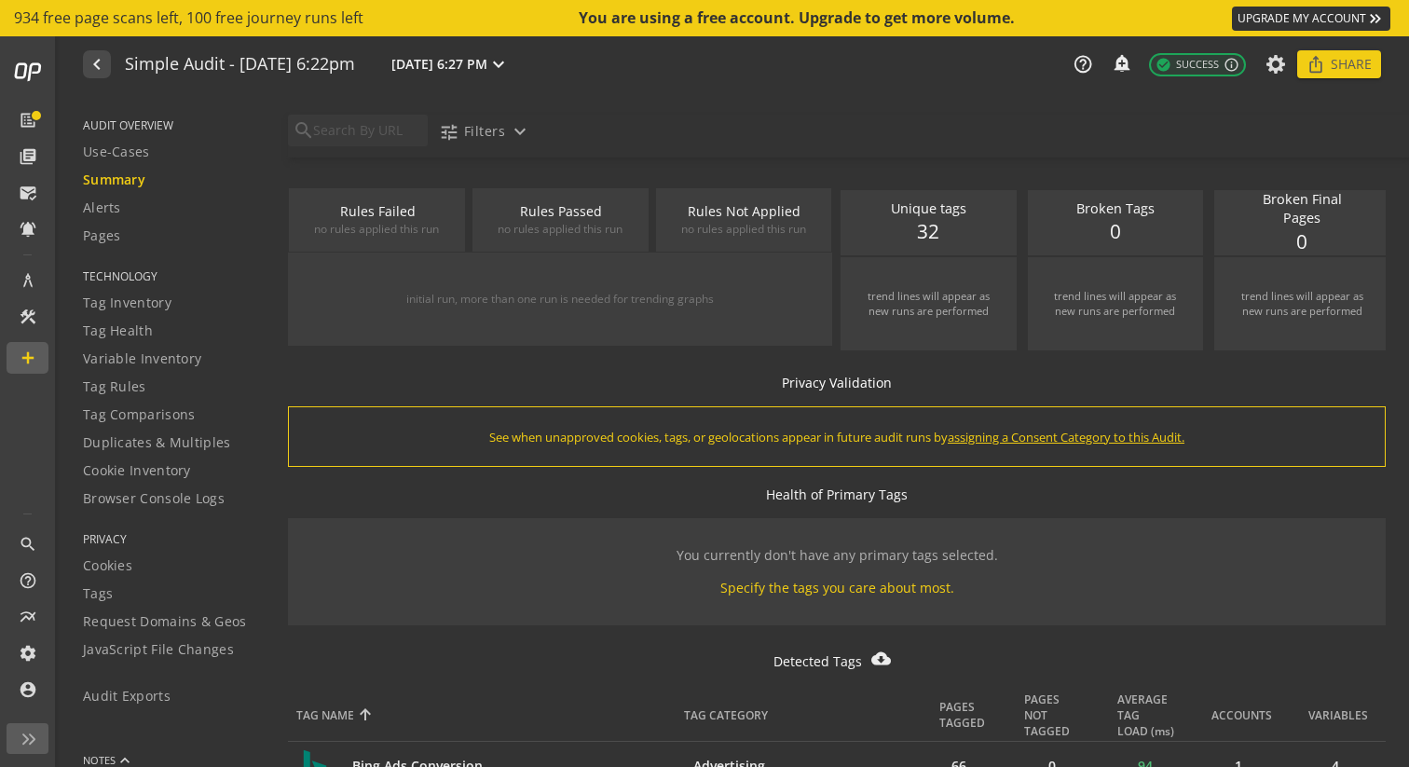
scroll to position [293, 0]
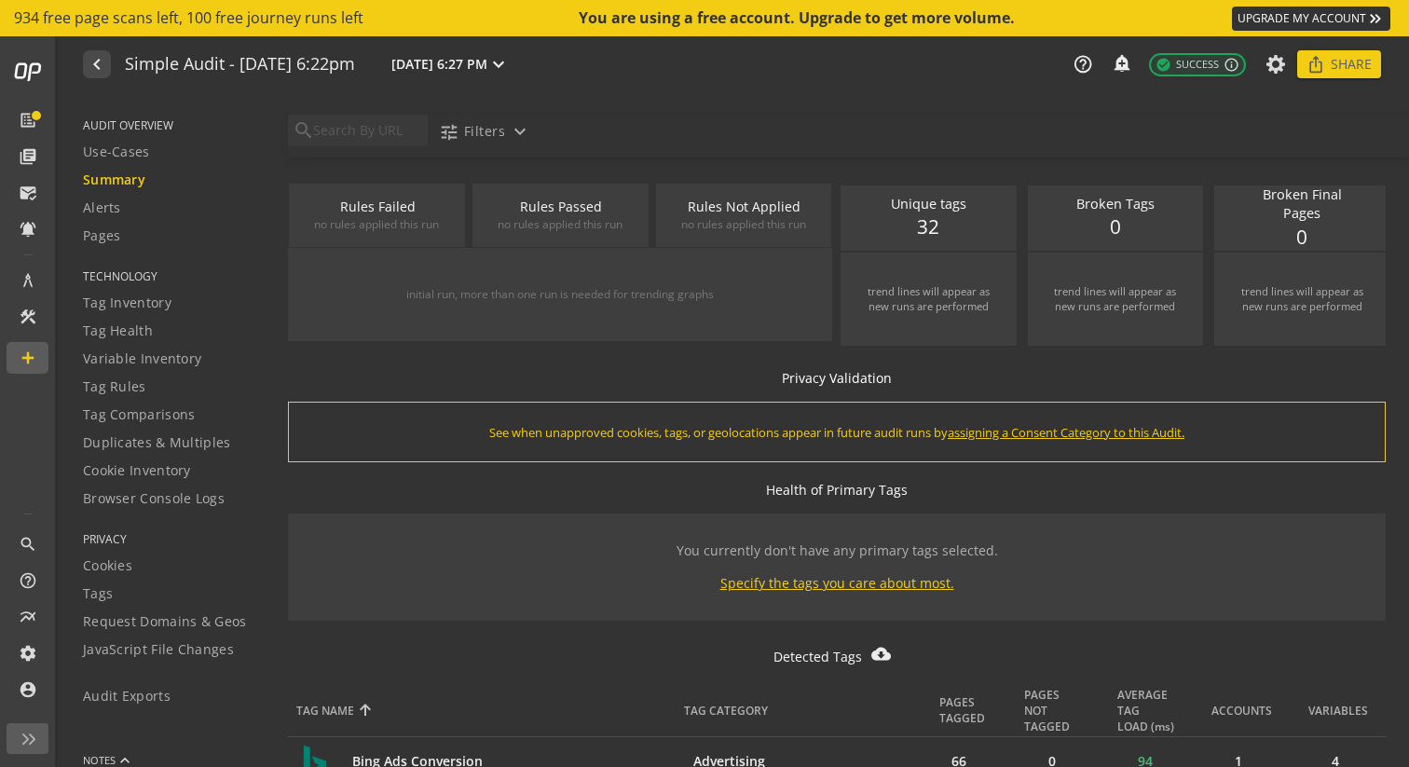
click at [791, 583] on div "Specify the tags you care about most." at bounding box center [837, 583] width 234 height 19
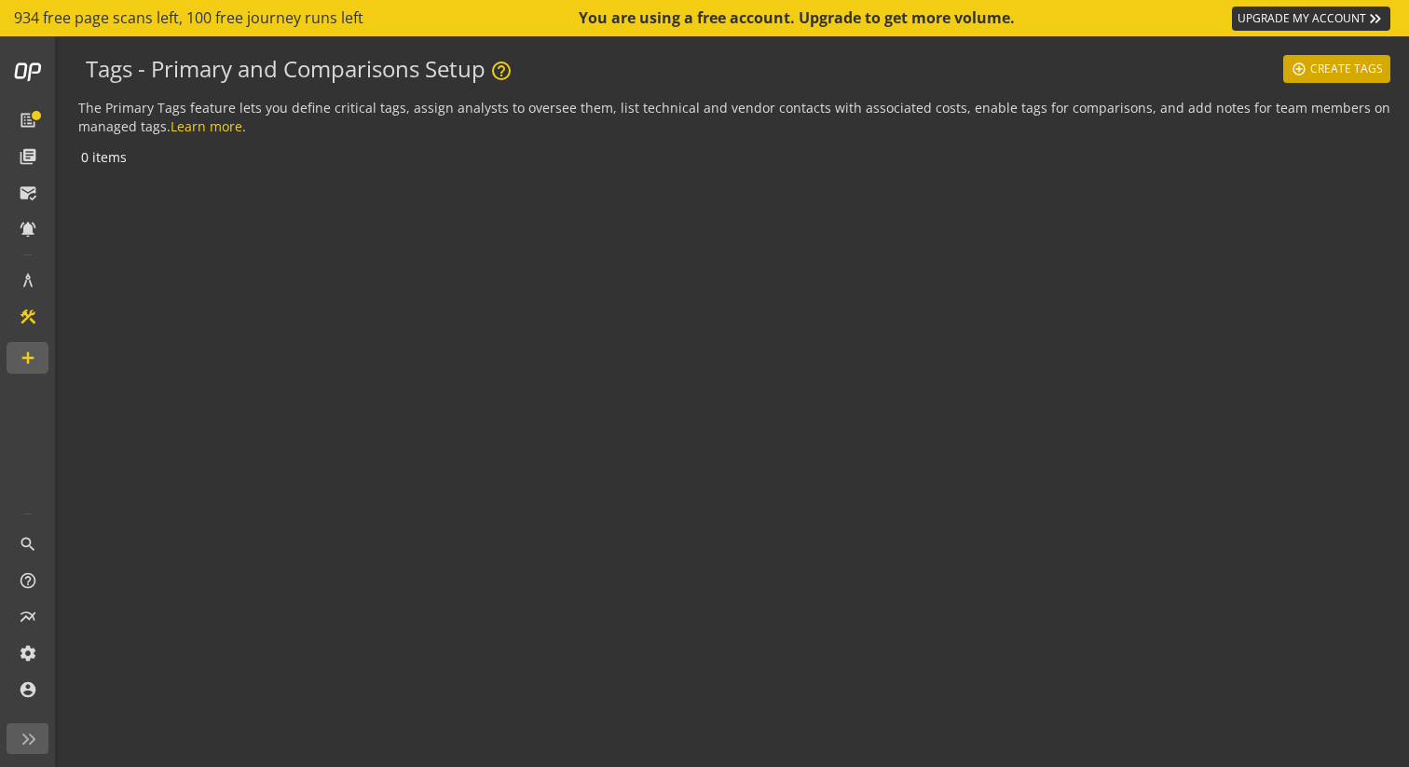
click at [1374, 74] on span "Create Tags" at bounding box center [1346, 69] width 73 height 34
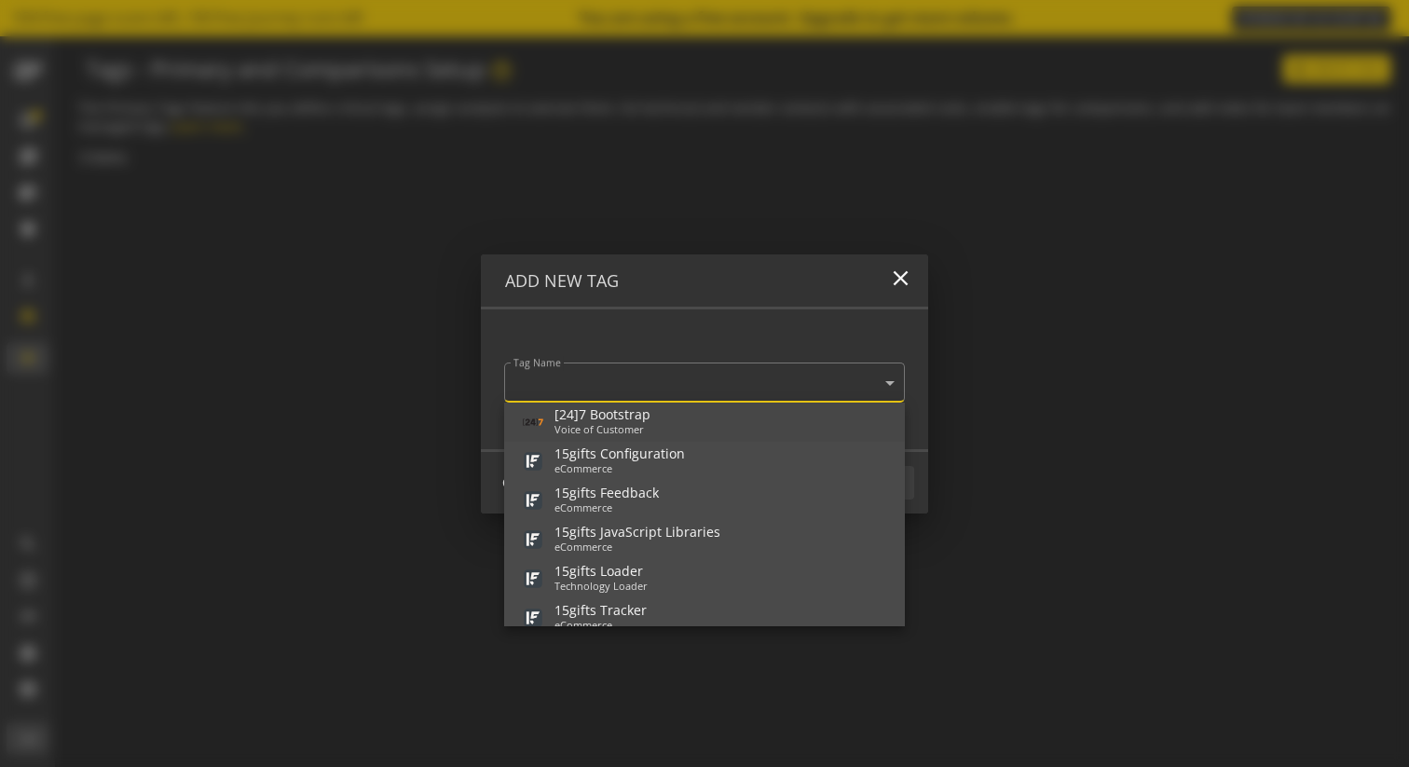
click at [887, 380] on span at bounding box center [890, 381] width 17 height 19
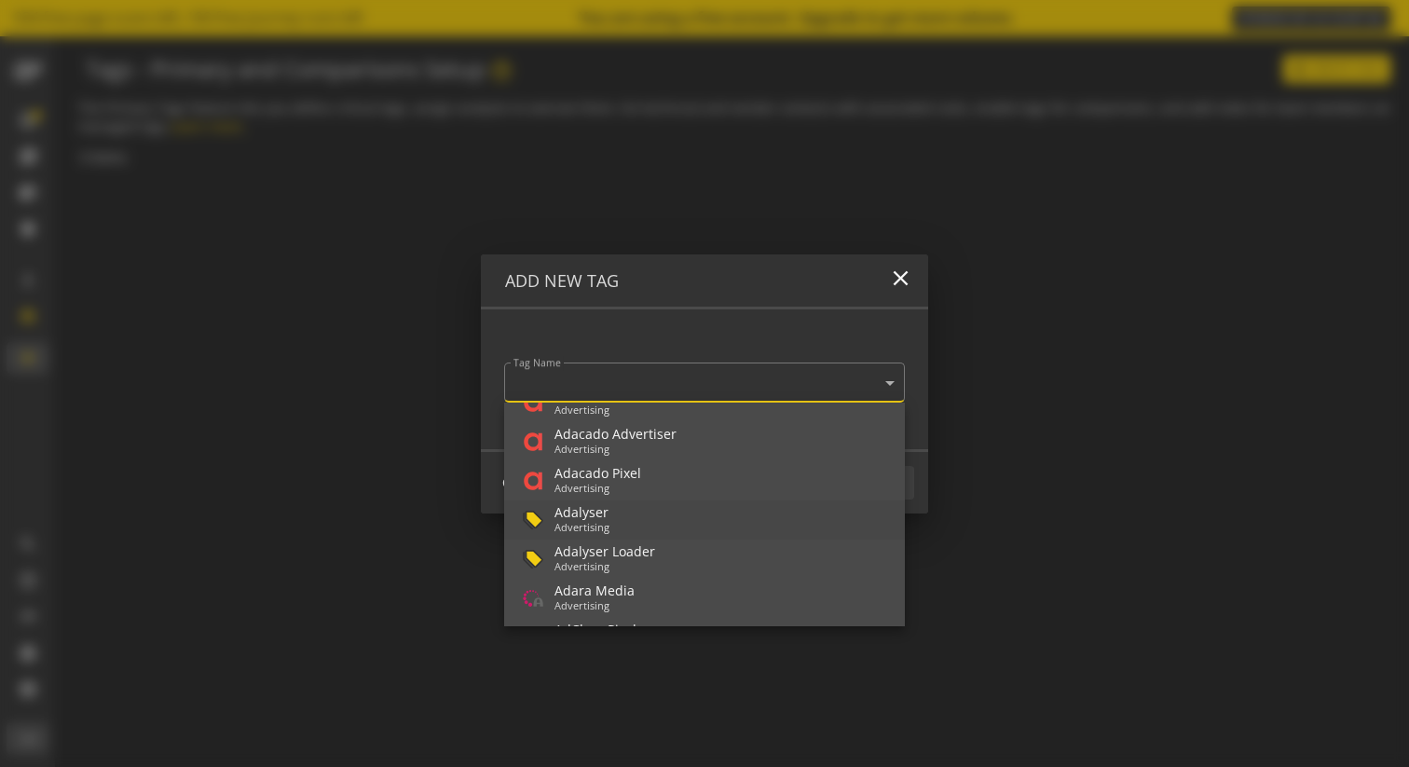
scroll to position [890, 0]
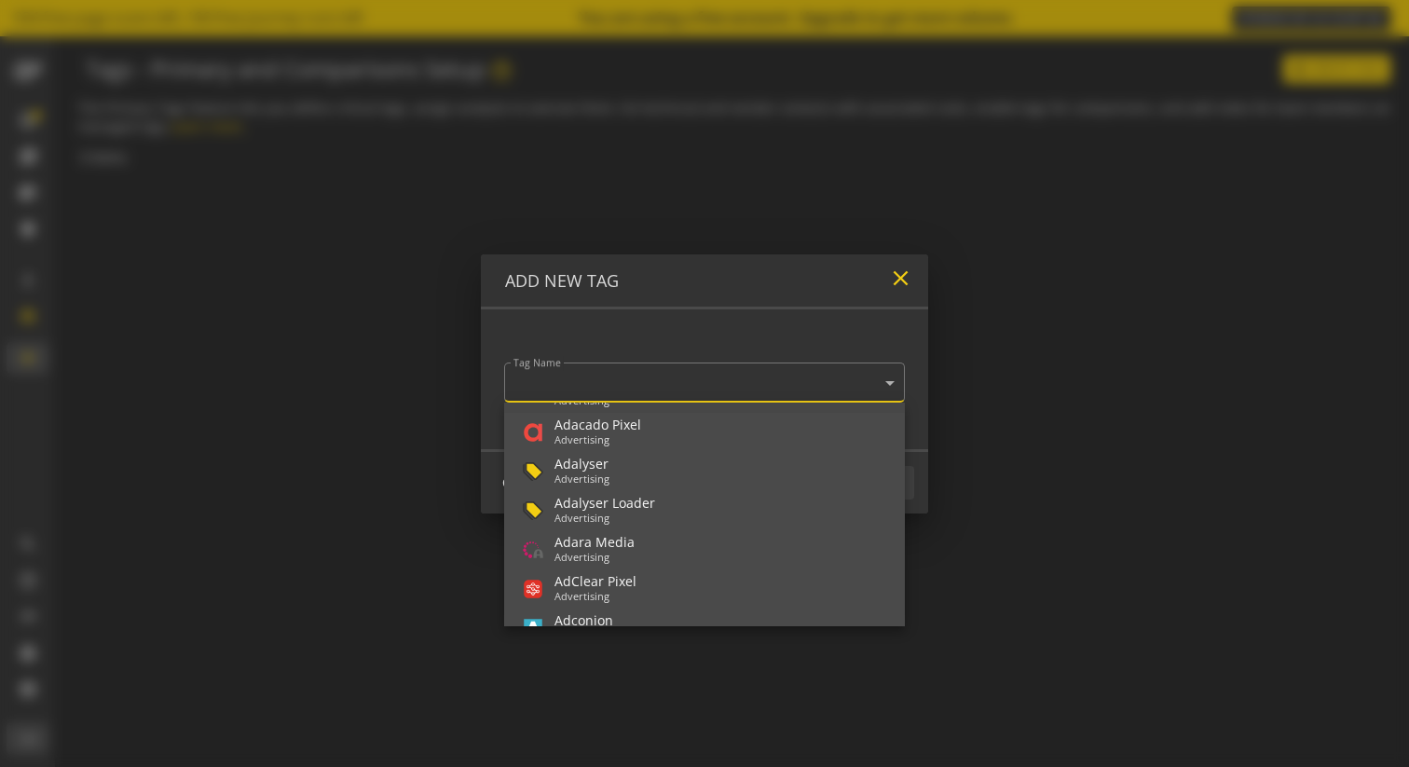
click at [903, 281] on mat-icon "close" at bounding box center [900, 278] width 25 height 25
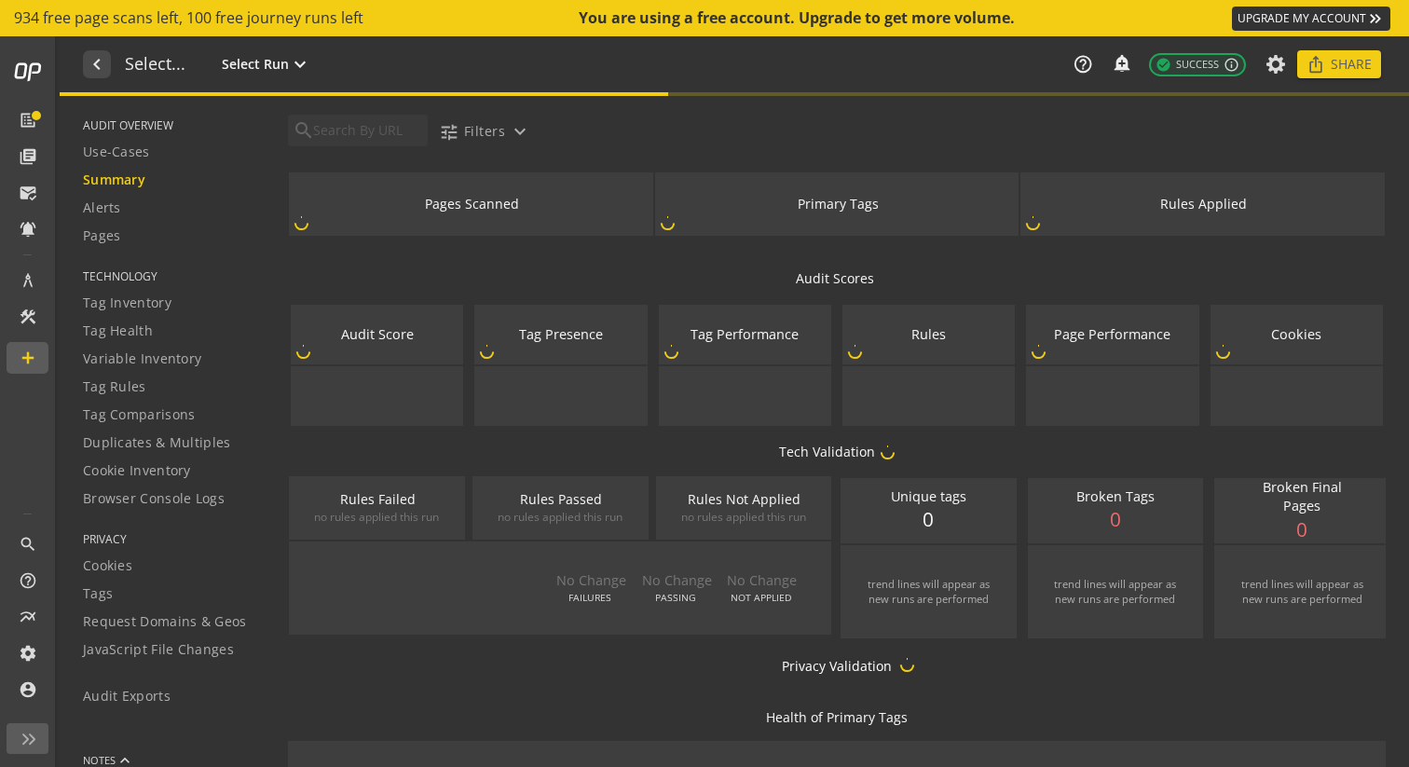
type textarea "Notes can include: -a description of what this audit is validating -changes in …"
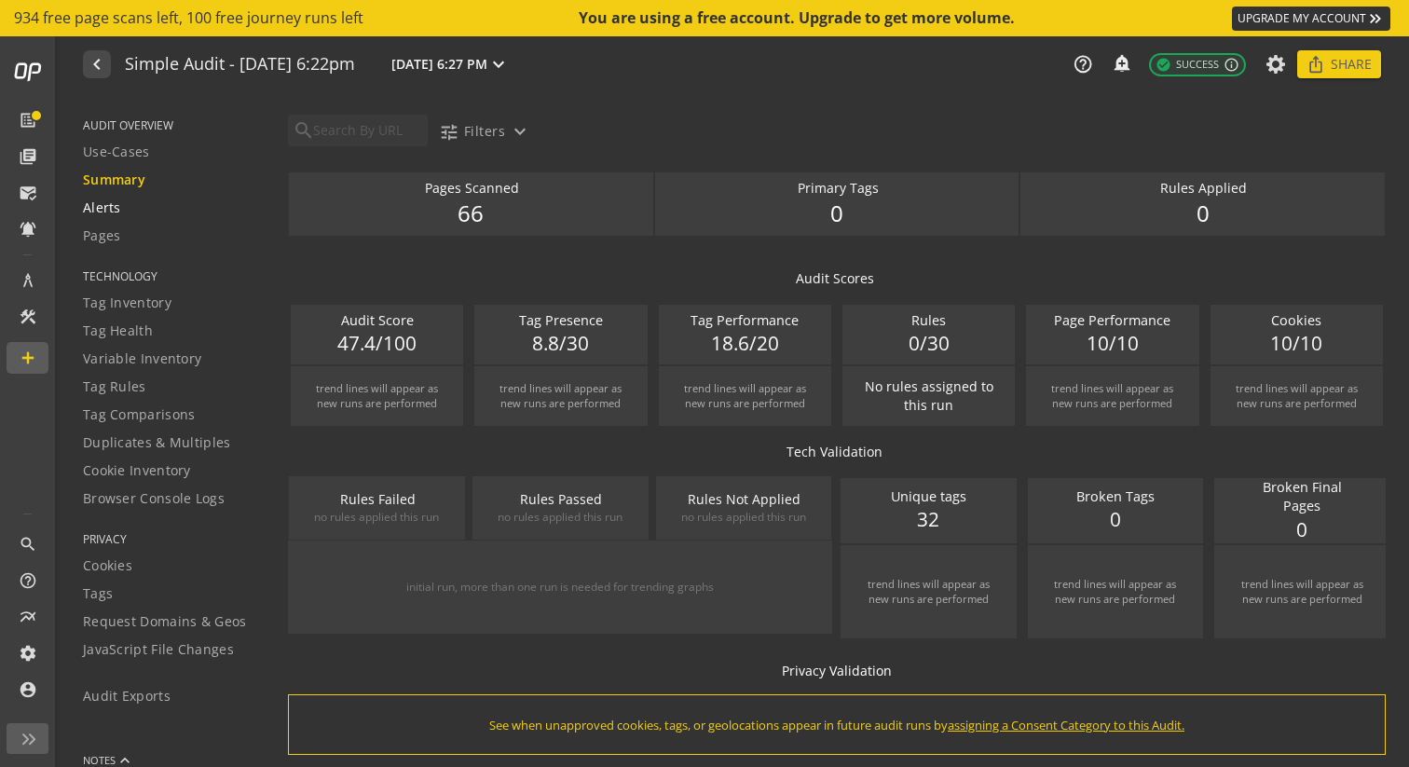
click at [106, 212] on span "Alerts" at bounding box center [102, 207] width 38 height 19
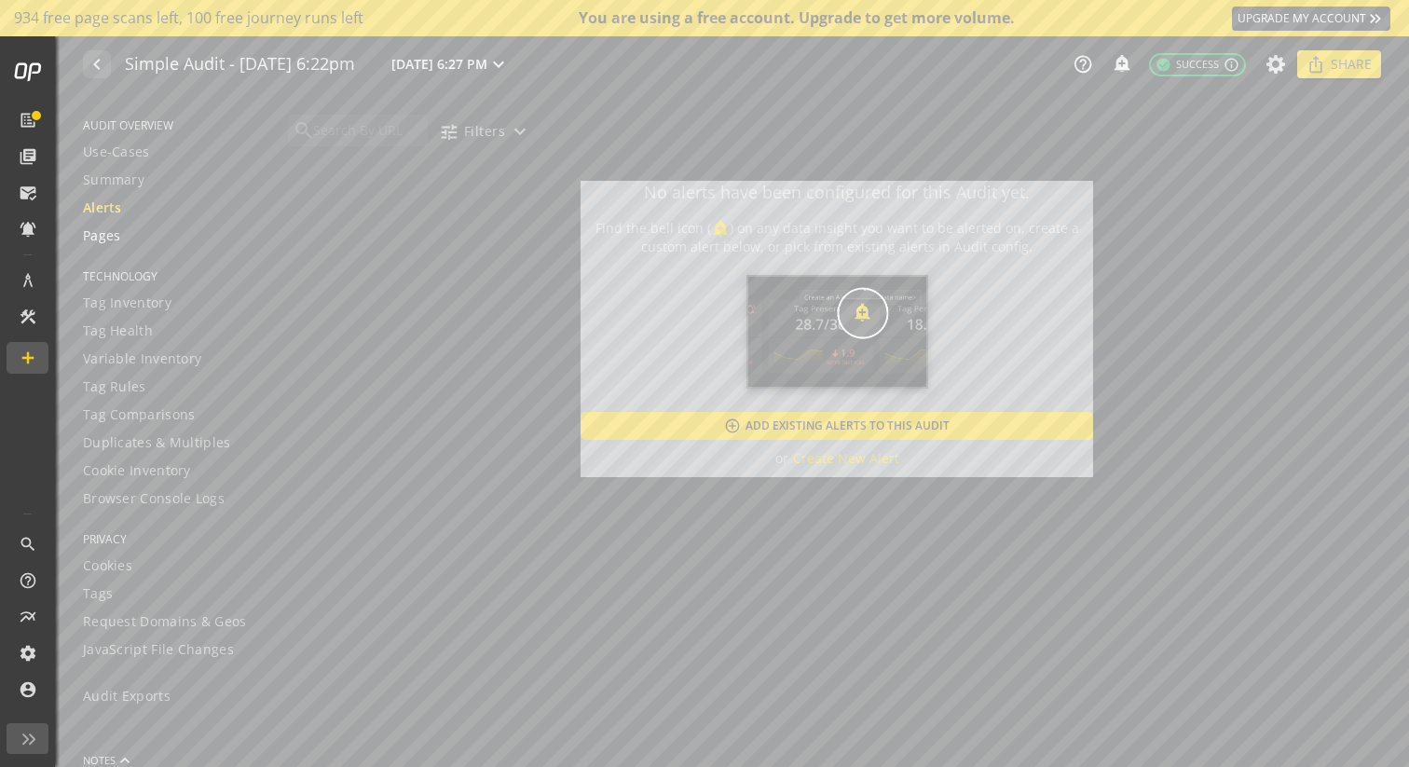
click at [107, 233] on span "Pages" at bounding box center [102, 235] width 38 height 19
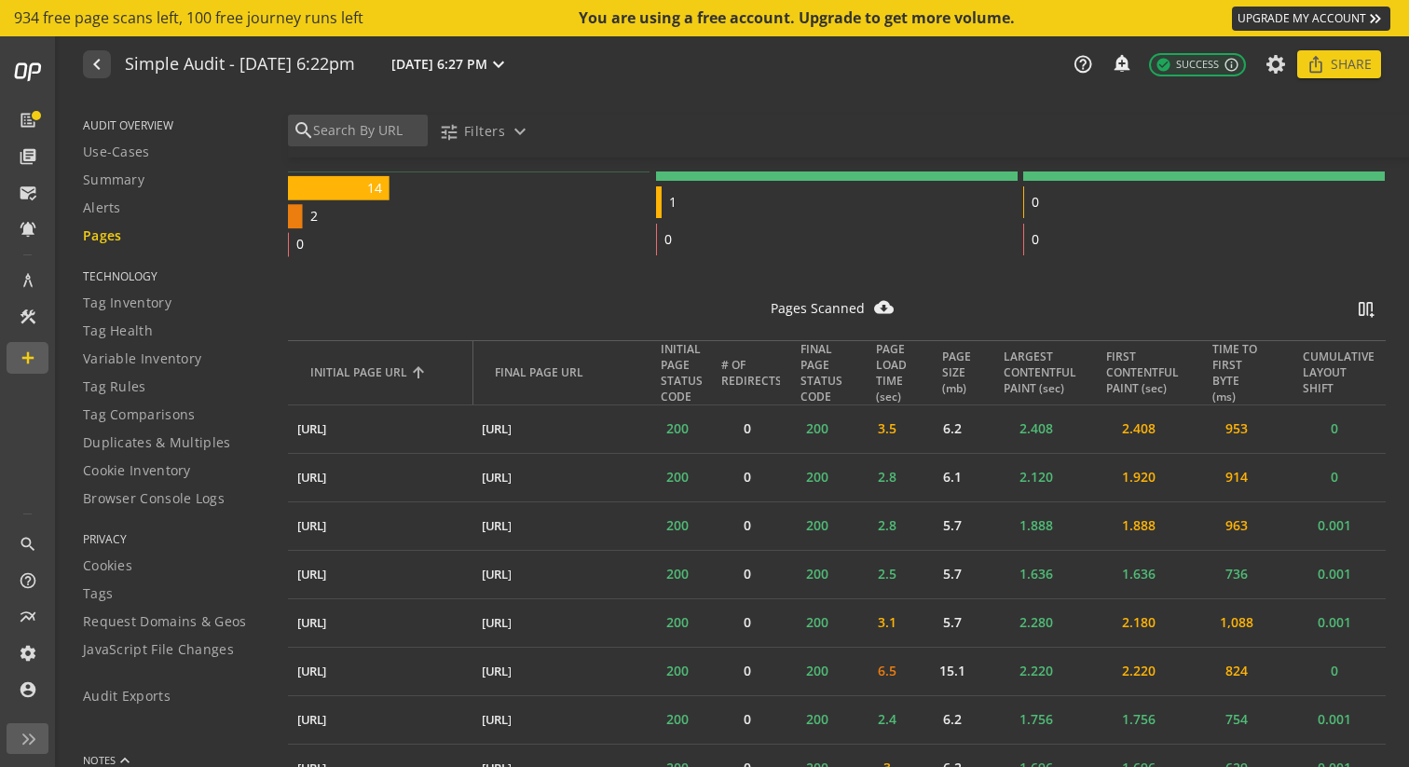
scroll to position [240, 0]
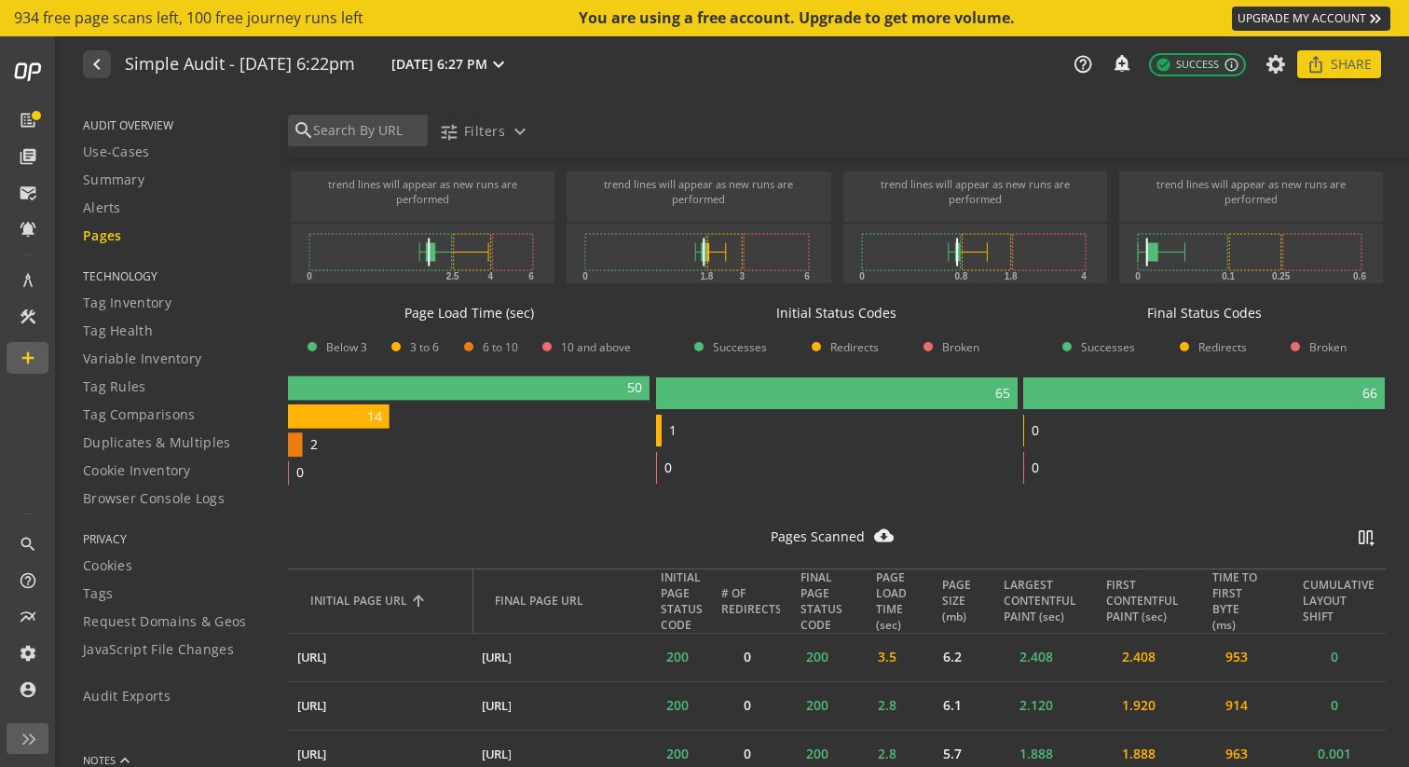
click at [113, 123] on span "AUDIT OVERVIEW" at bounding box center [174, 125] width 182 height 16
click at [120, 156] on span "Use-Cases" at bounding box center [116, 152] width 67 height 19
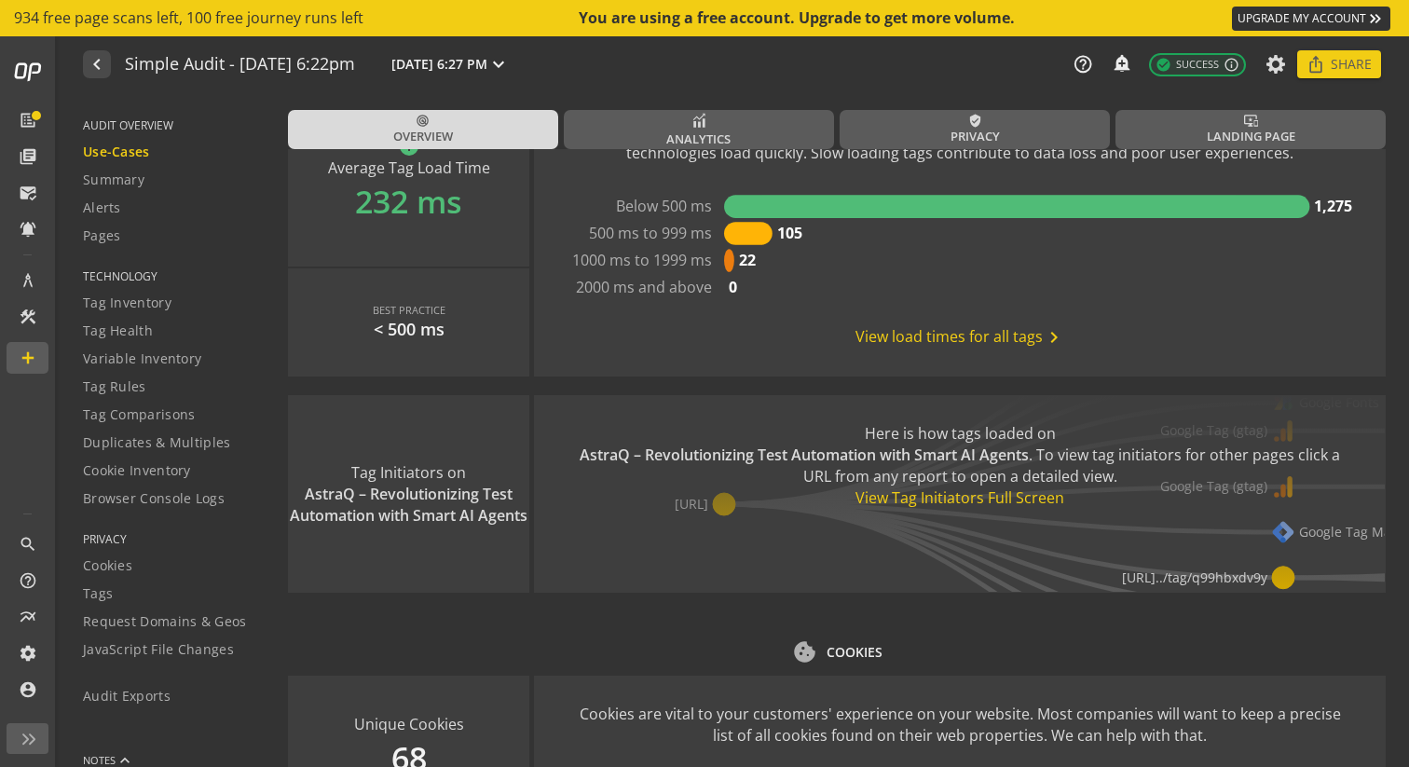
scroll to position [1909, 0]
